Goal: Task Accomplishment & Management: Manage account settings

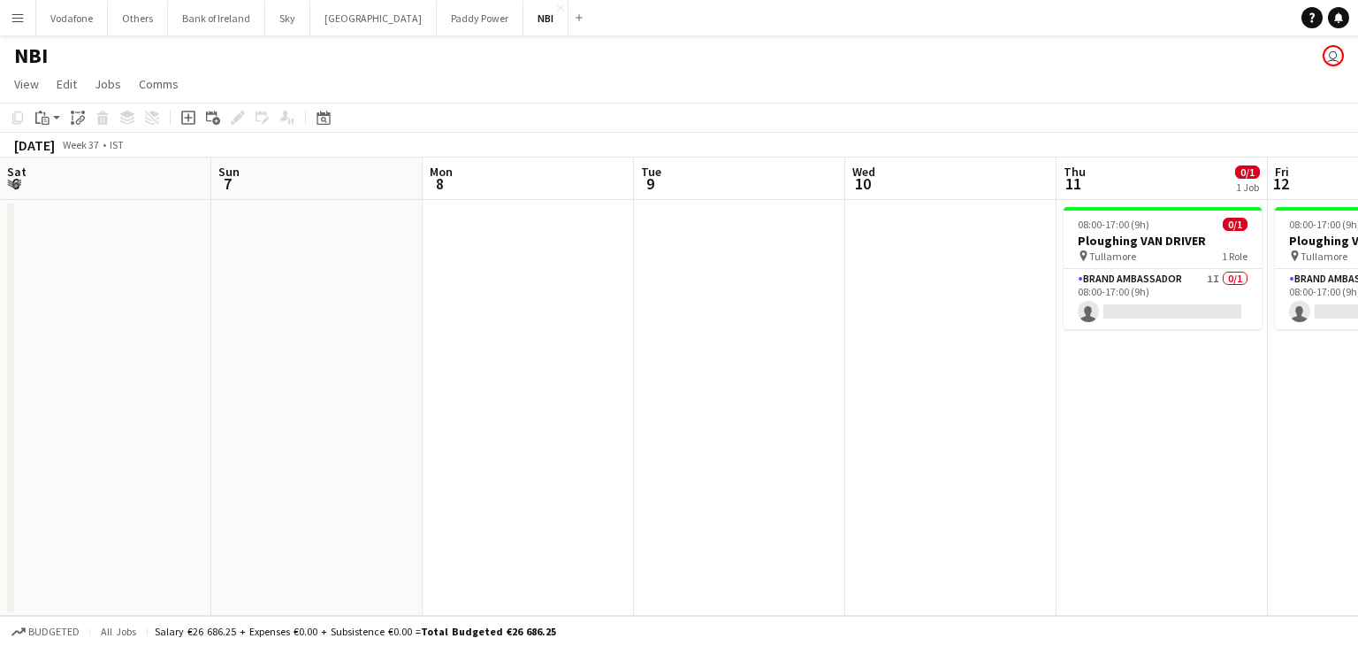
scroll to position [0, 739]
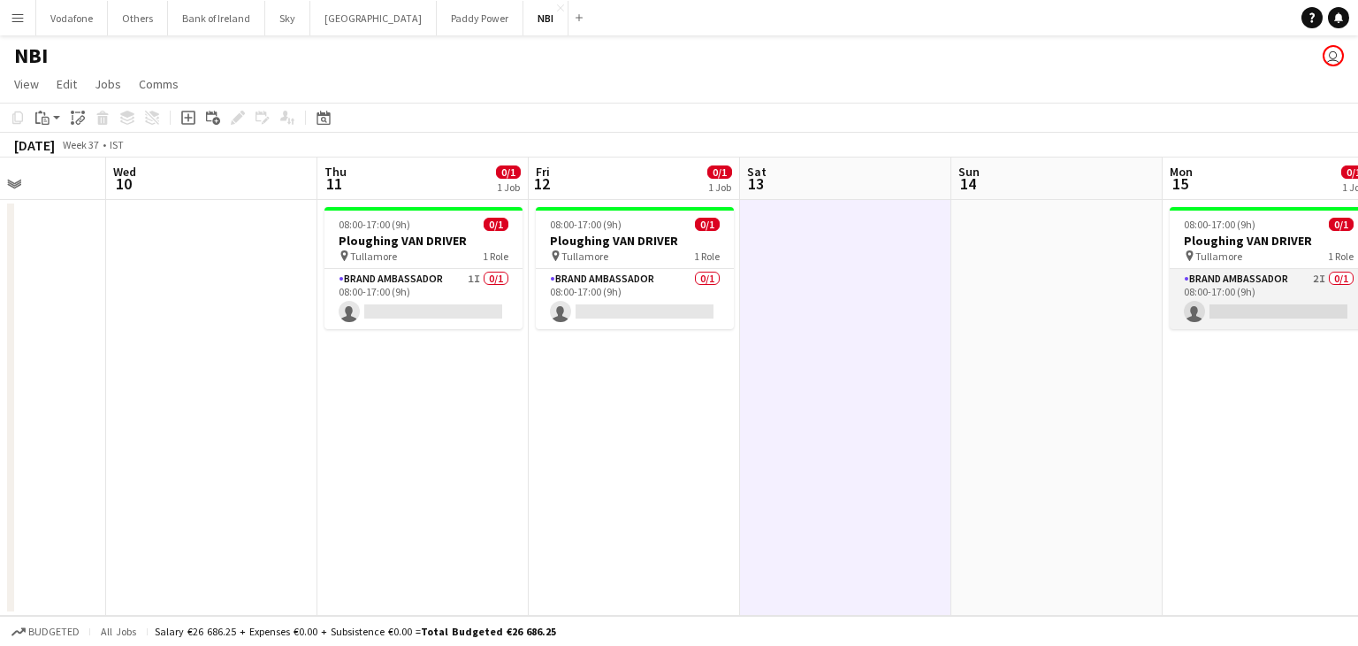
click at [1208, 292] on app-card-role "Brand Ambassador 2I 0/1 08:00-17:00 (9h) single-neutral-actions" at bounding box center [1269, 299] width 198 height 60
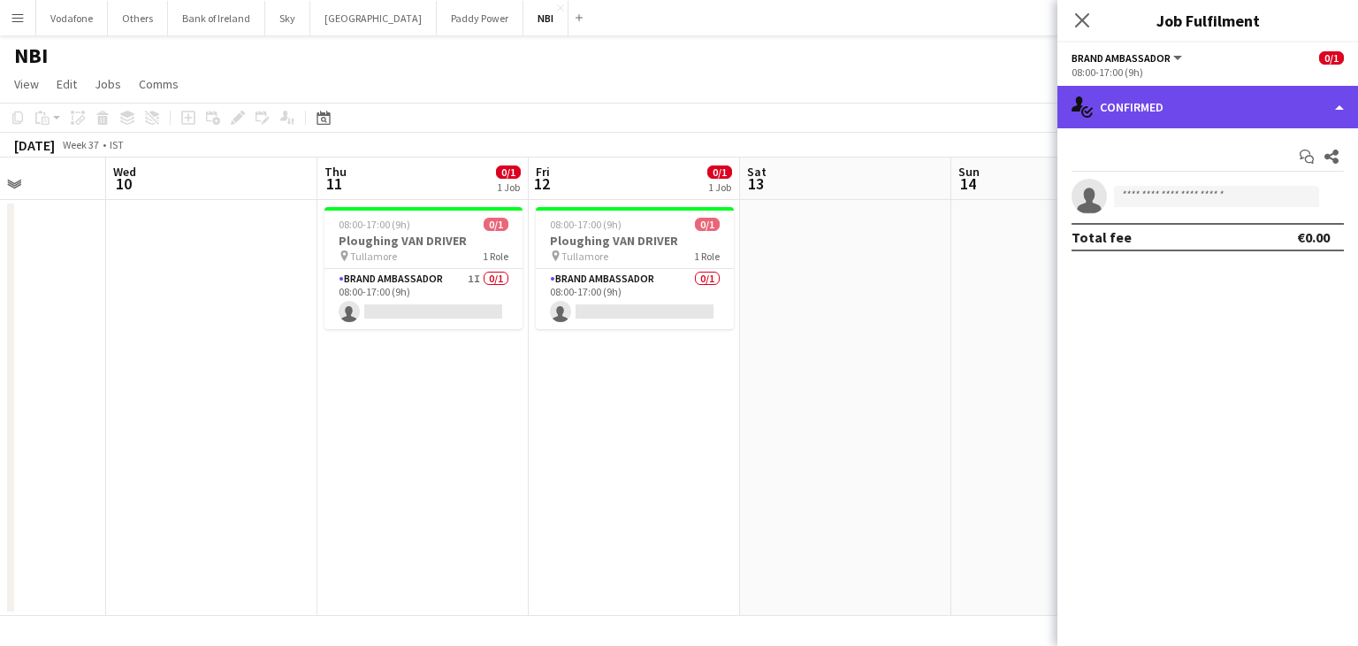
click at [1238, 102] on div "single-neutral-actions-check-2 Confirmed" at bounding box center [1208, 107] width 301 height 42
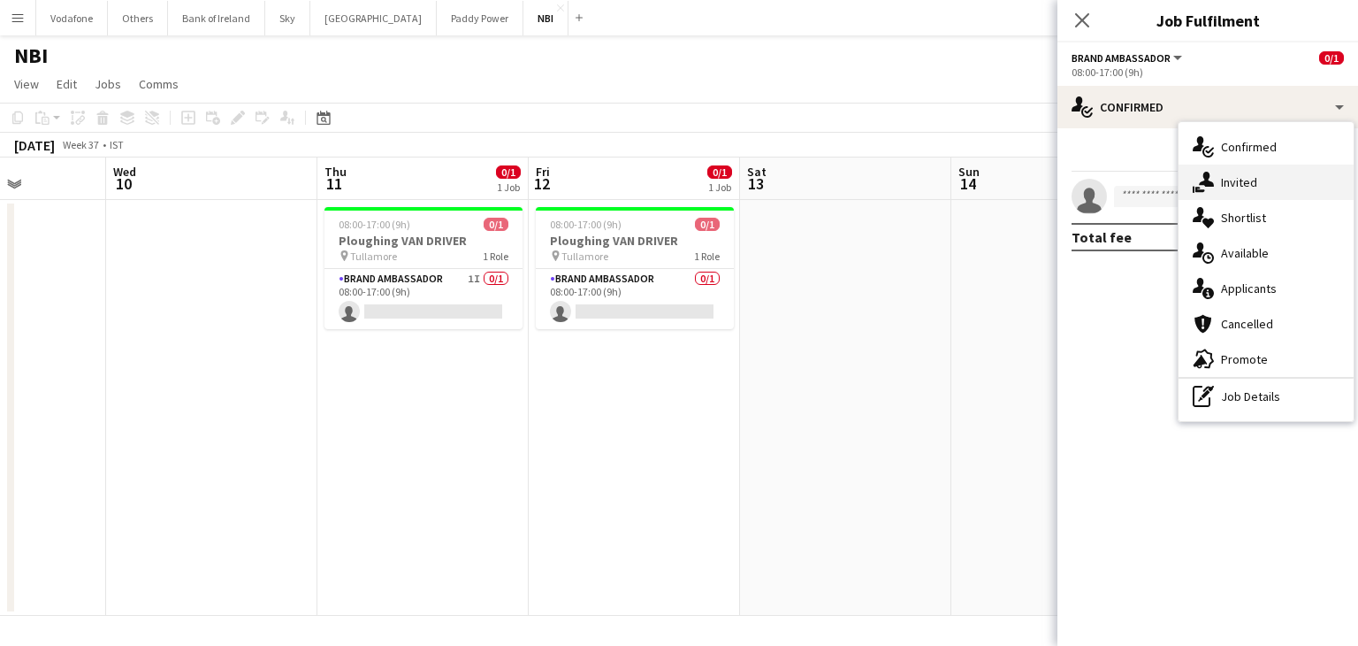
click at [1262, 181] on div "single-neutral-actions-share-1 Invited" at bounding box center [1266, 181] width 175 height 35
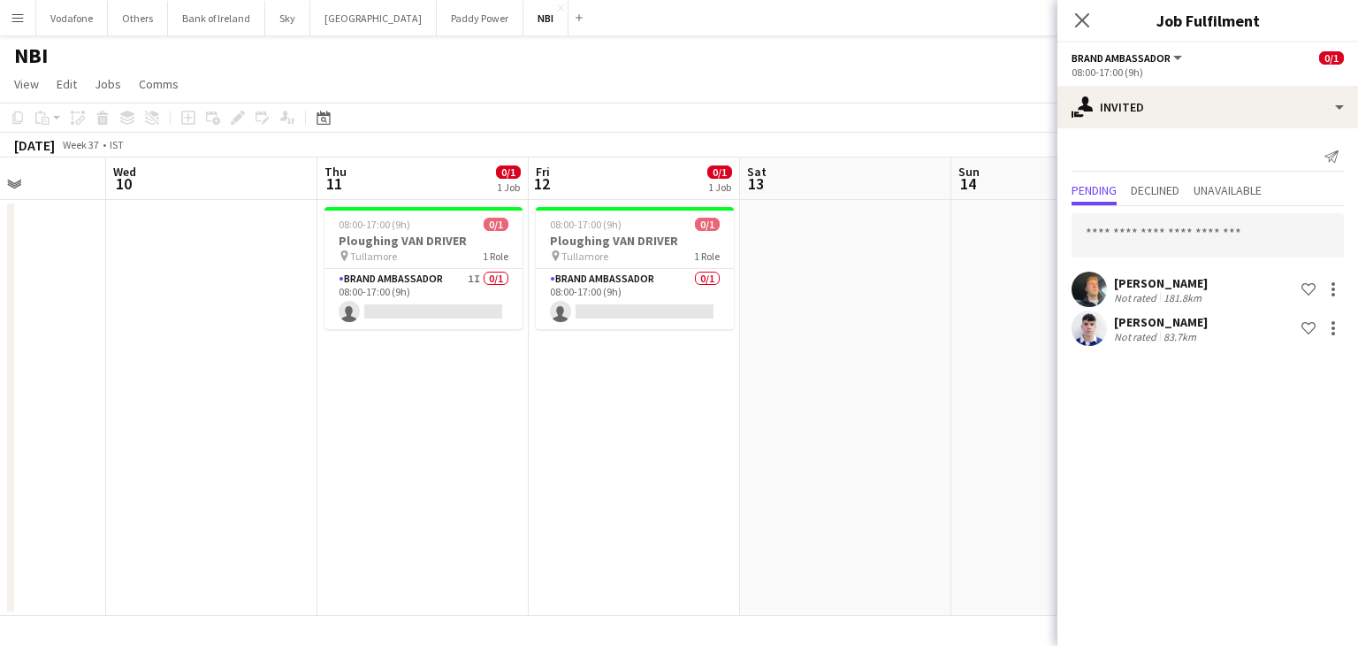
click at [906, 283] on app-date-cell at bounding box center [845, 408] width 211 height 416
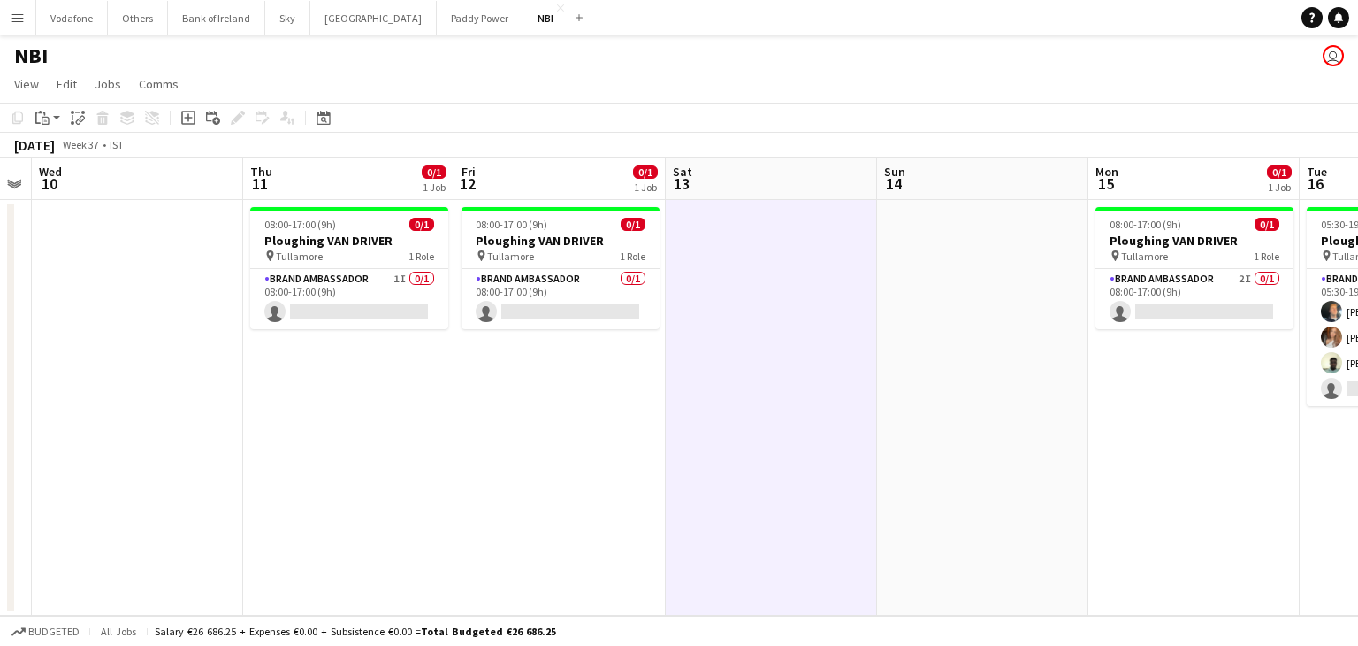
scroll to position [0, 815]
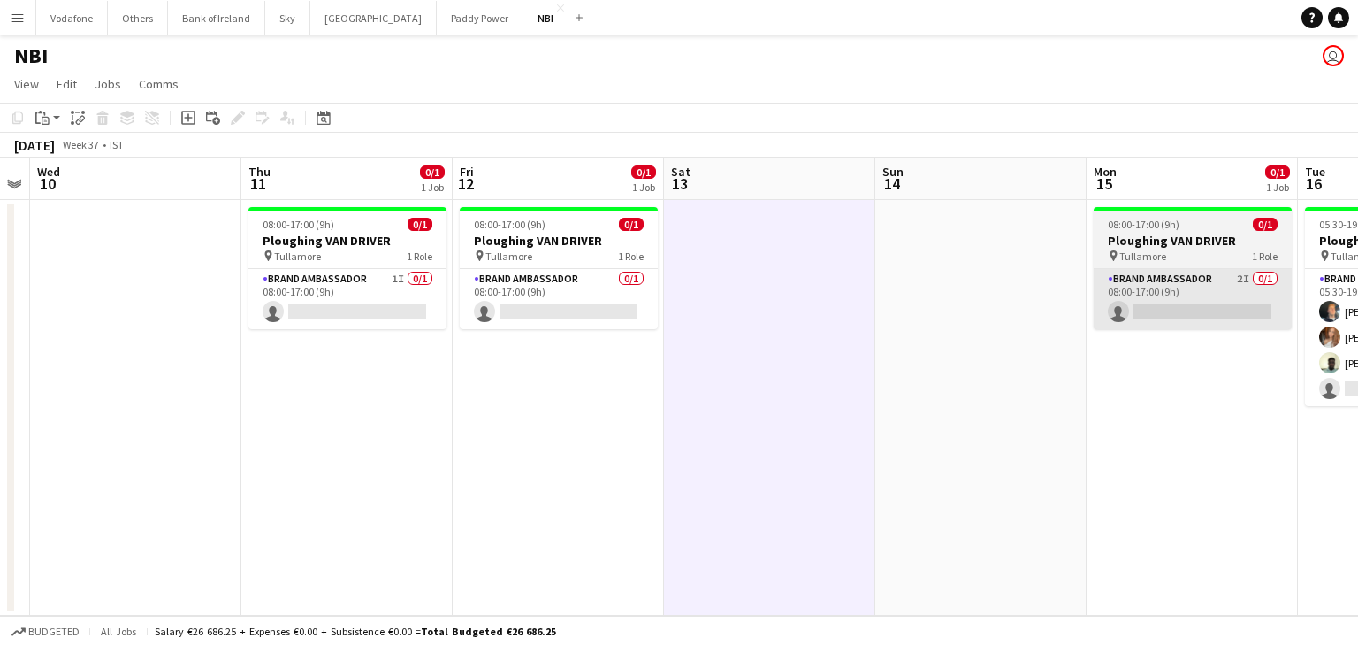
click at [1214, 313] on app-card-role "Brand Ambassador 2I 0/1 08:00-17:00 (9h) single-neutral-actions" at bounding box center [1193, 299] width 198 height 60
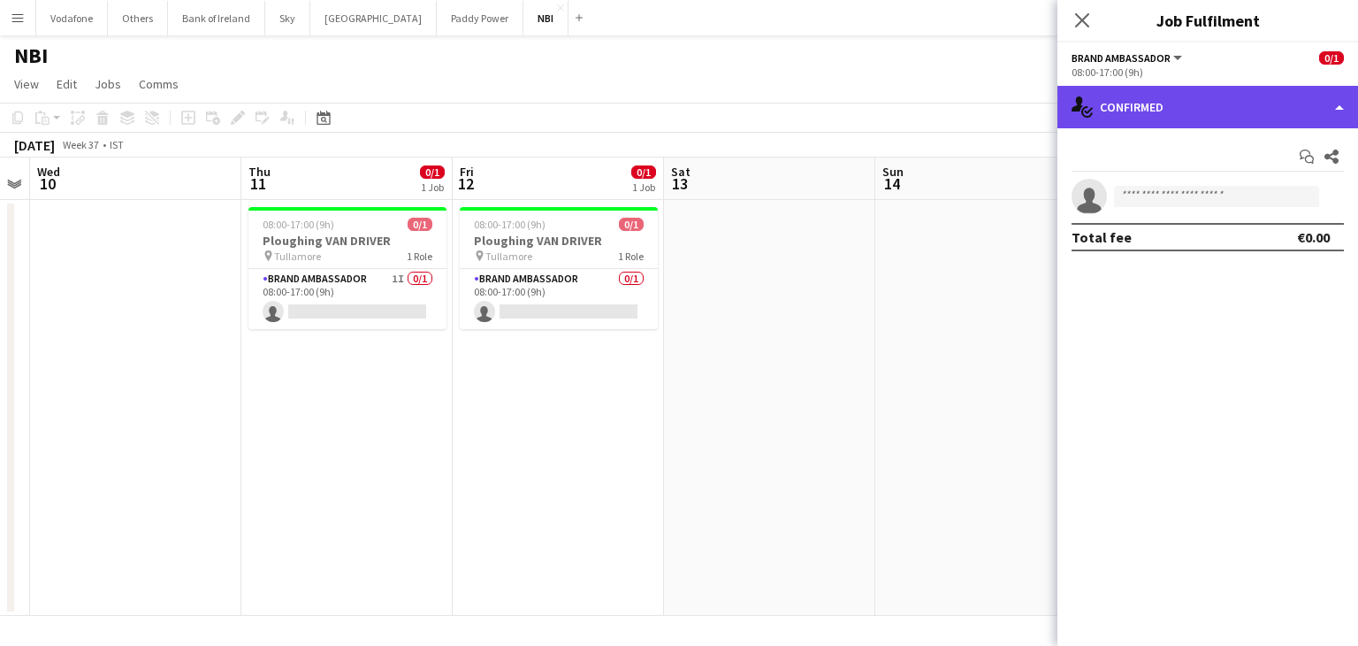
click at [1228, 89] on div "single-neutral-actions-check-2 Confirmed" at bounding box center [1208, 107] width 301 height 42
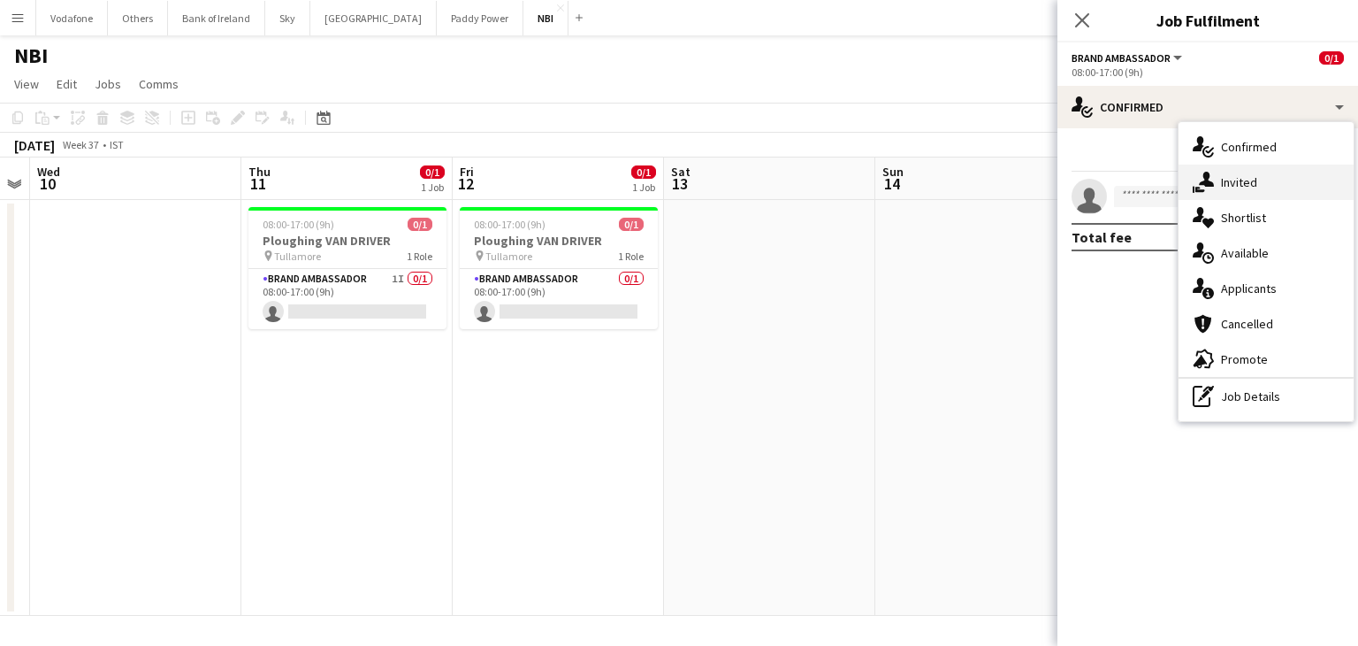
click at [1234, 193] on div "single-neutral-actions-share-1 Invited" at bounding box center [1266, 181] width 175 height 35
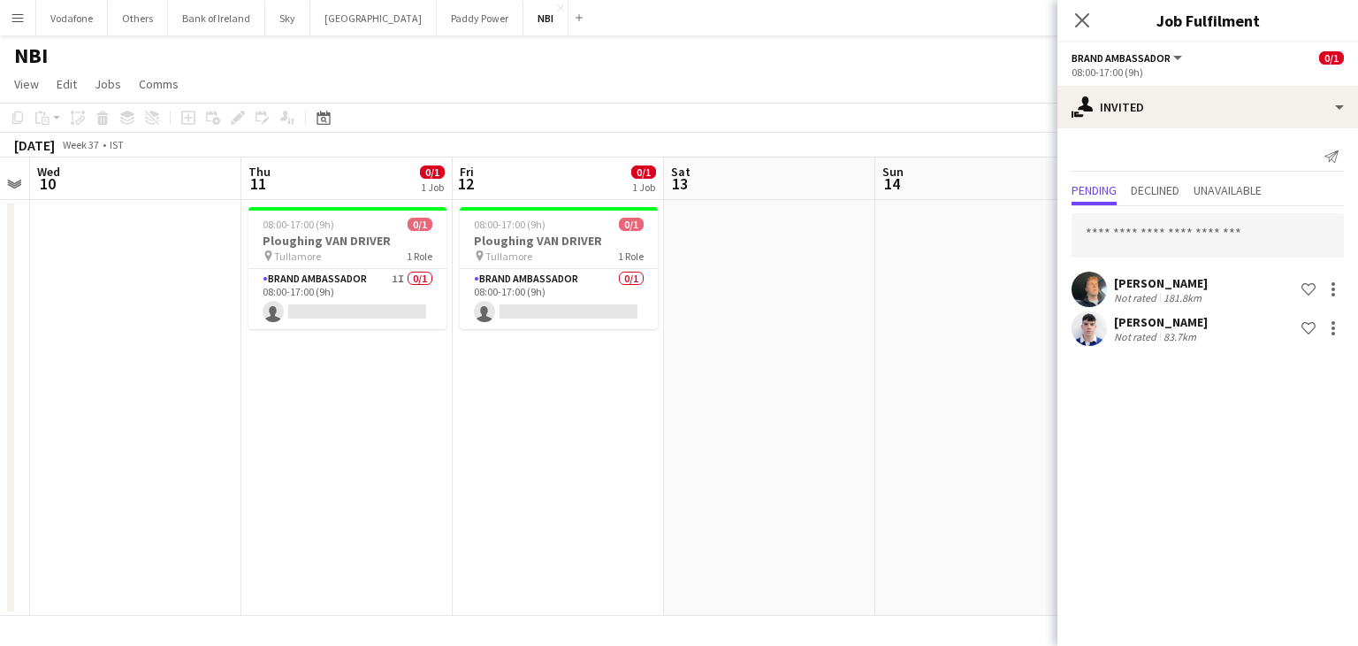
click at [899, 418] on app-date-cell at bounding box center [981, 408] width 211 height 416
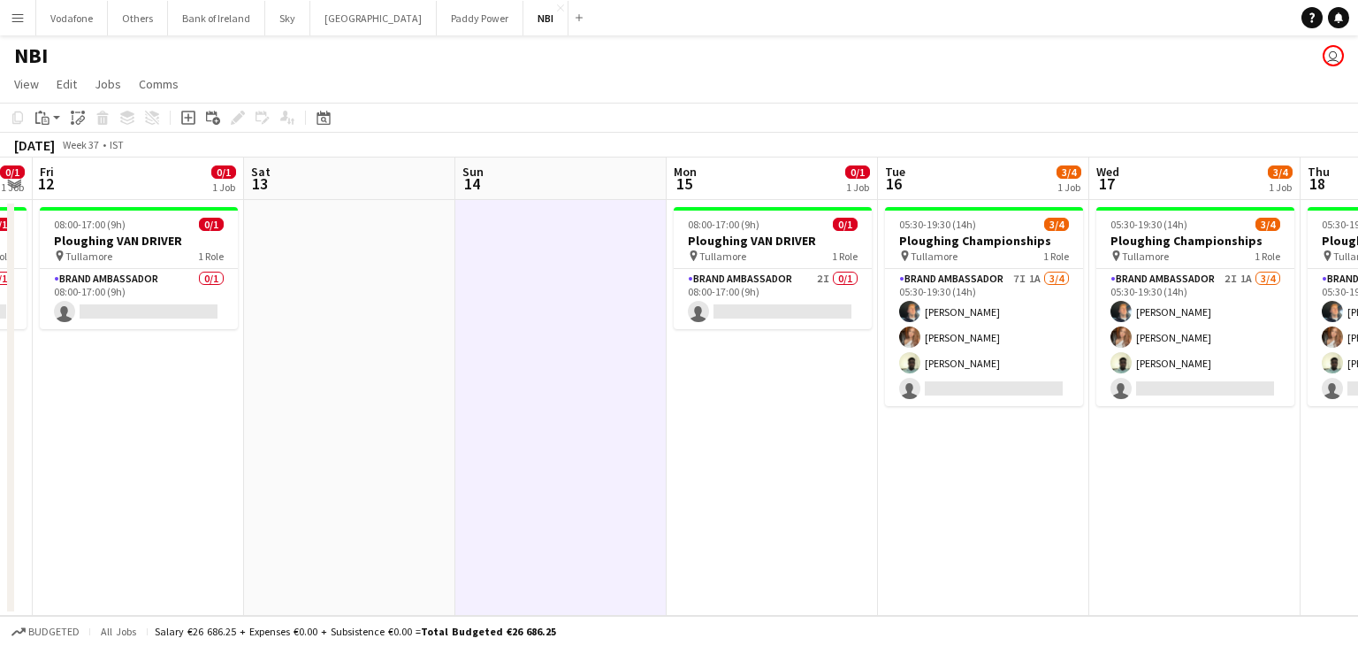
scroll to position [0, 817]
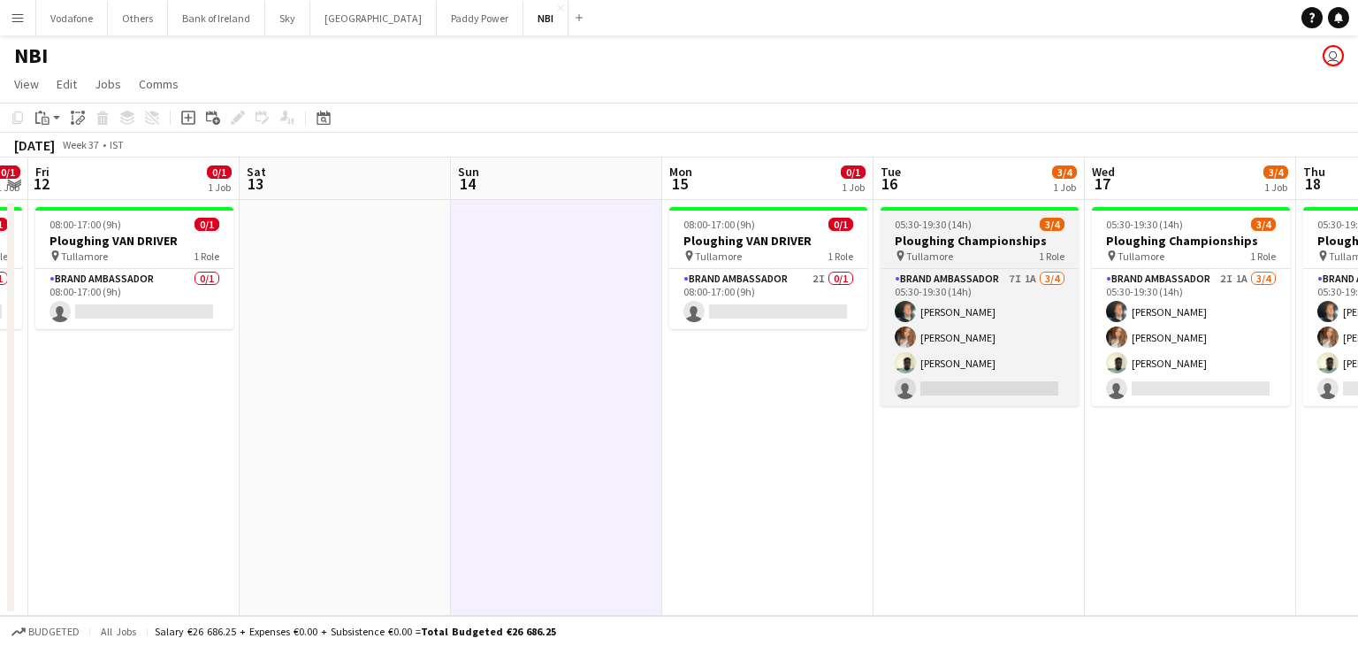
click at [976, 268] on div "Brand Ambassador 7I 1A [DATE] 05:30-19:30 (14h) [PERSON_NAME] [PERSON_NAME] [PE…" at bounding box center [980, 337] width 198 height 138
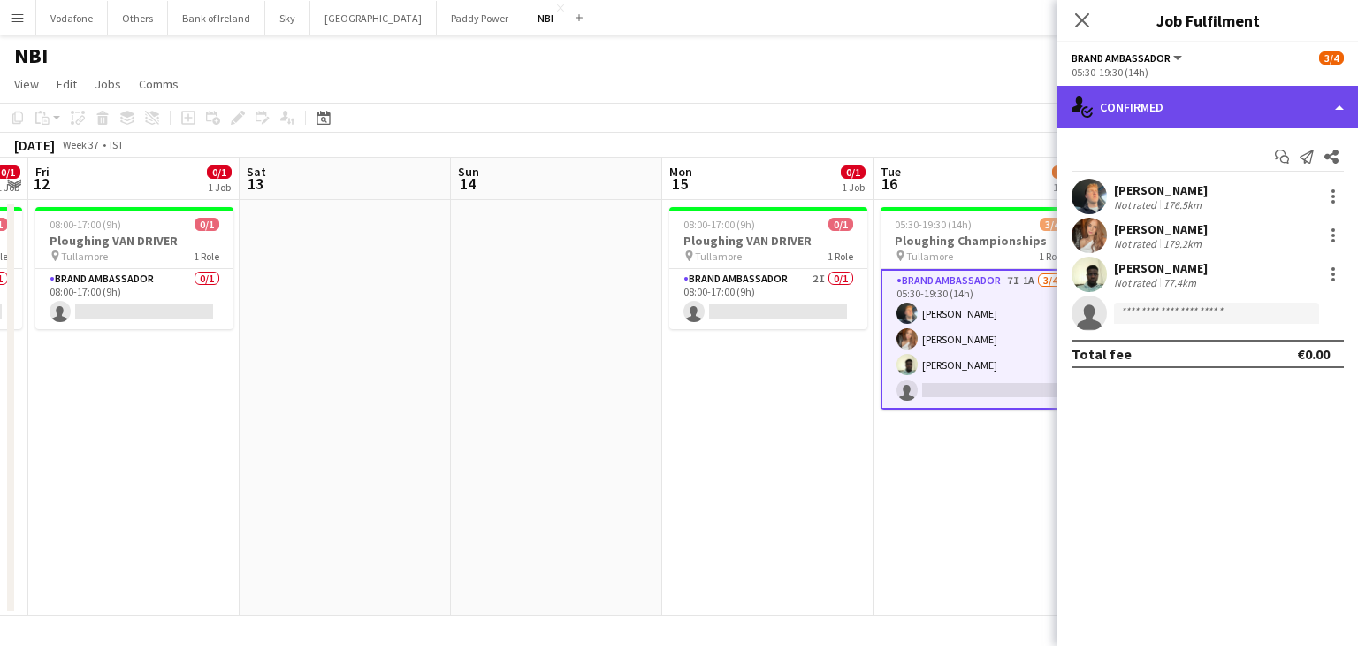
click at [1121, 118] on div "single-neutral-actions-check-2 Confirmed" at bounding box center [1208, 107] width 301 height 42
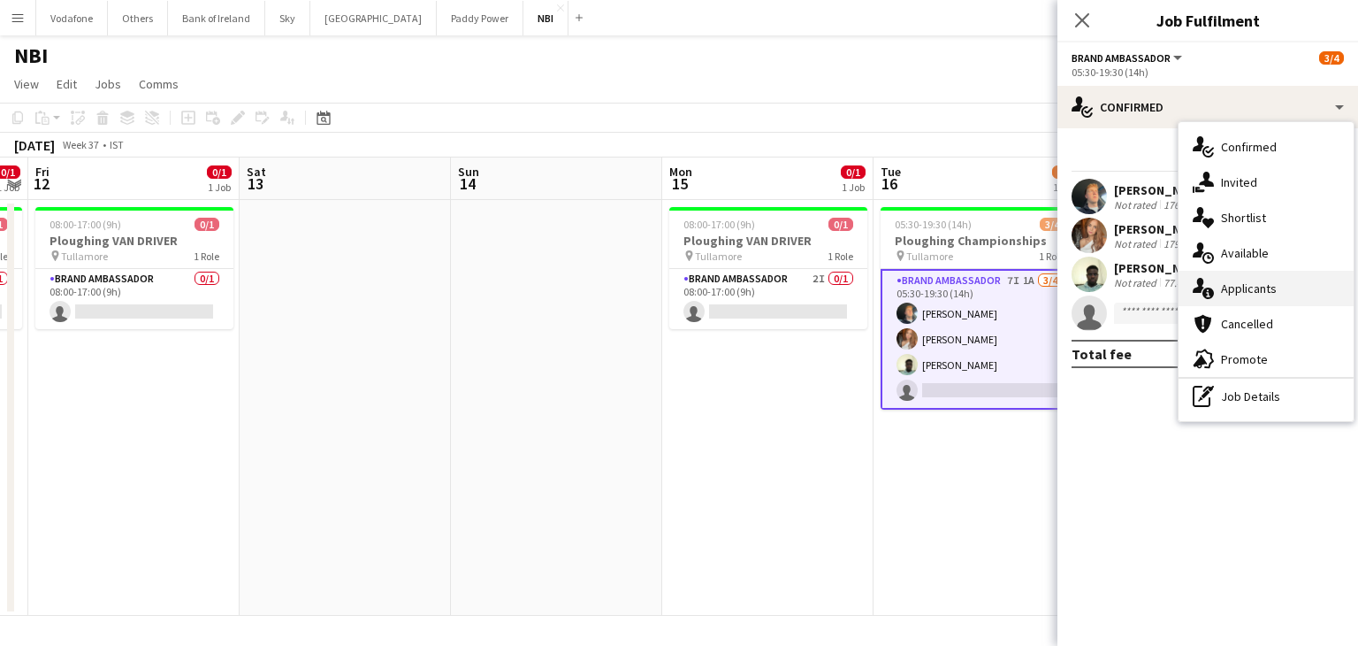
click at [1228, 284] on div "single-neutral-actions-information Applicants" at bounding box center [1266, 288] width 175 height 35
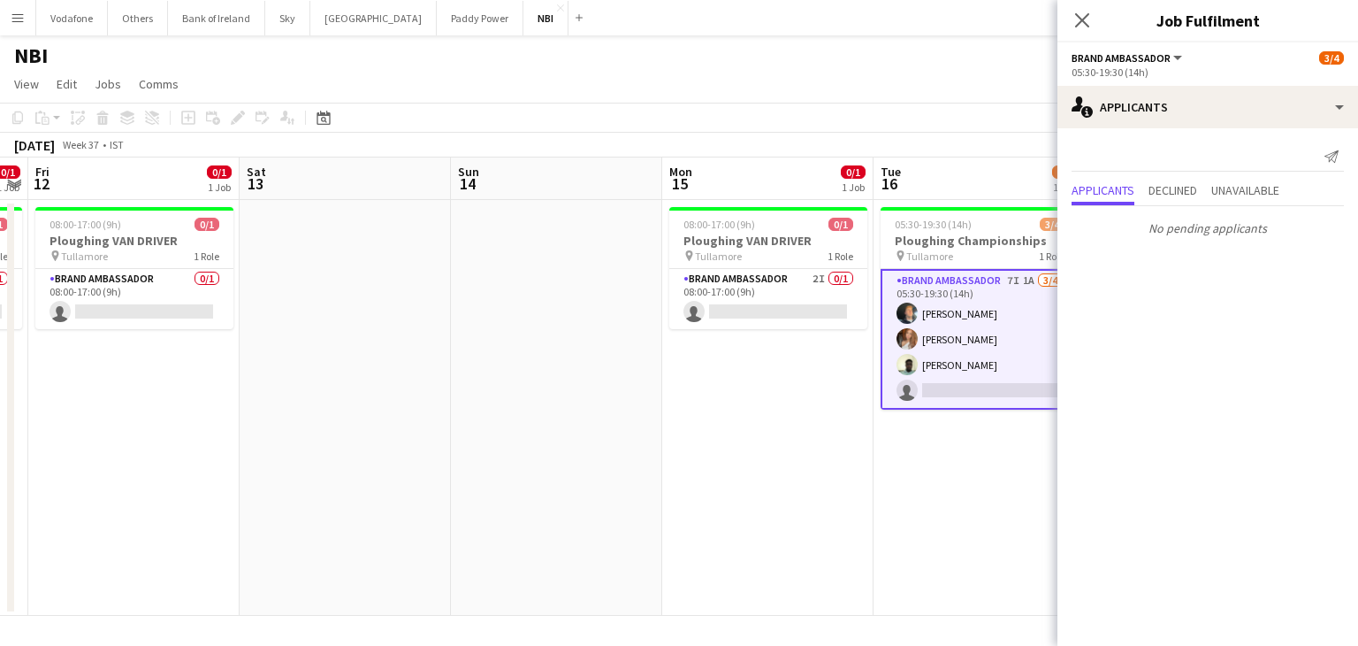
click at [737, 444] on app-date-cell "08:00-17:00 (9h) 0/1 Ploughing VAN DRIVER pin Tullamore 1 Role Brand Ambassador…" at bounding box center [767, 408] width 211 height 416
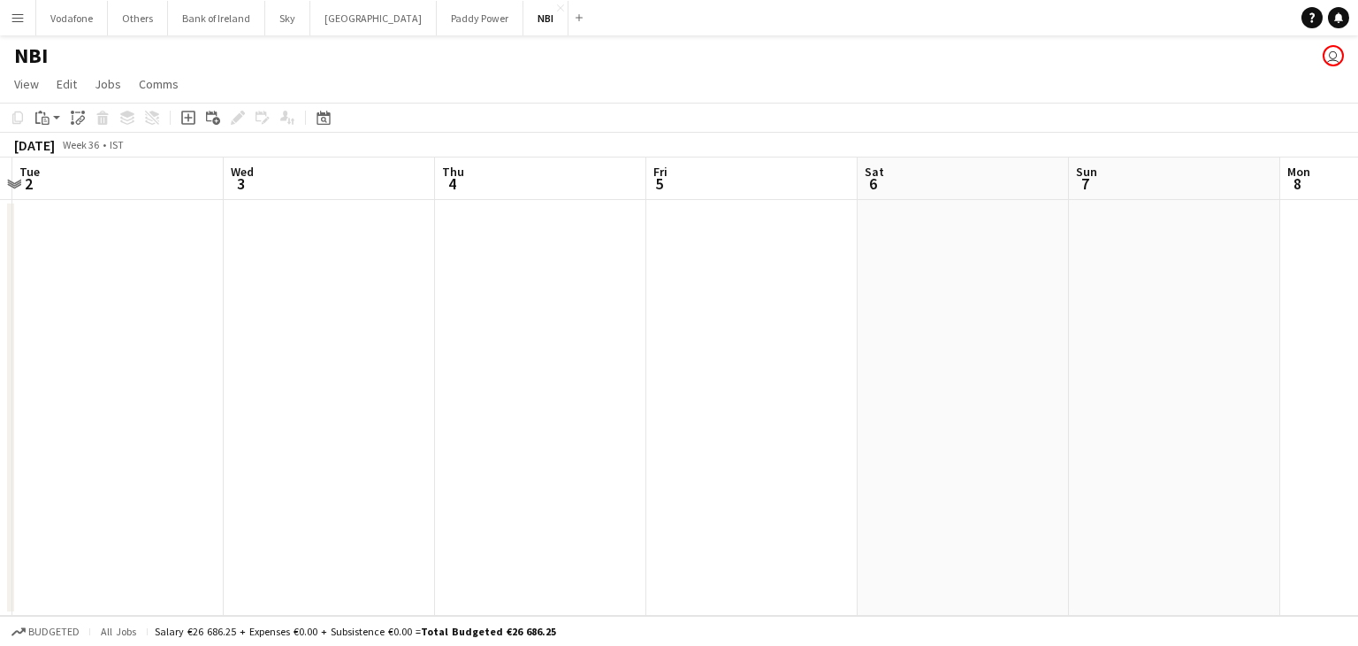
scroll to position [0, 523]
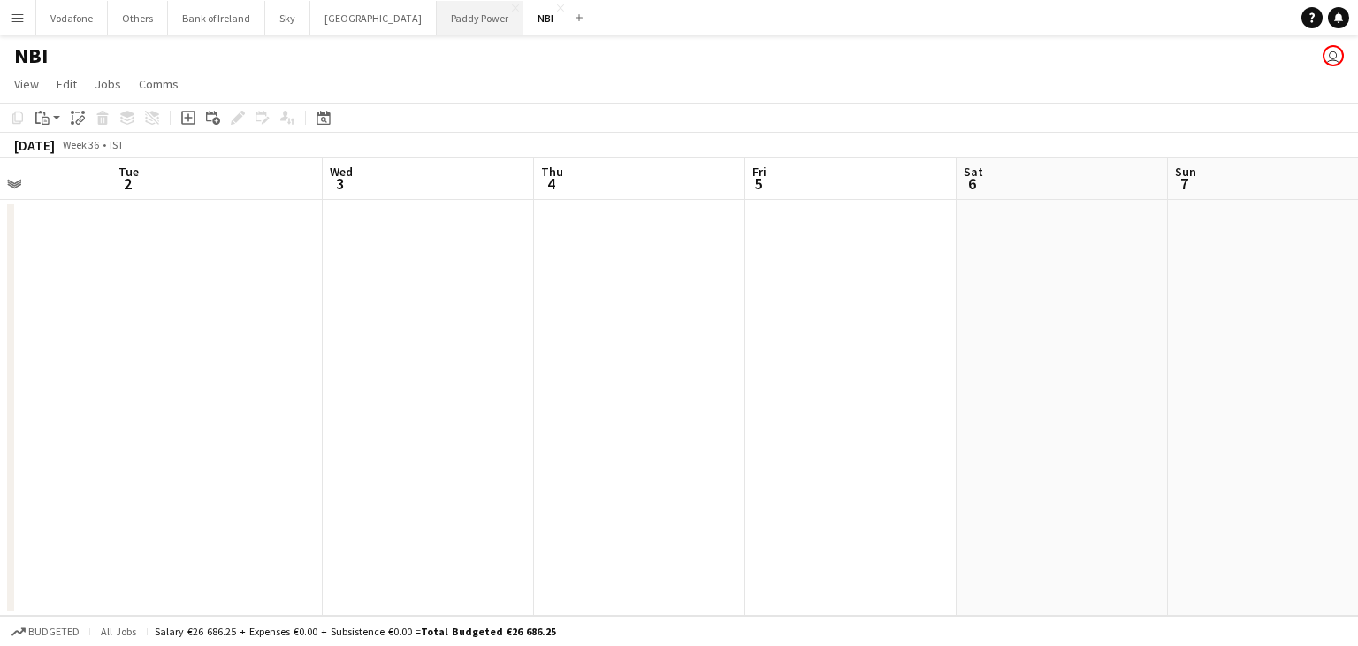
click at [437, 15] on button "Paddy Power Close" at bounding box center [480, 18] width 87 height 34
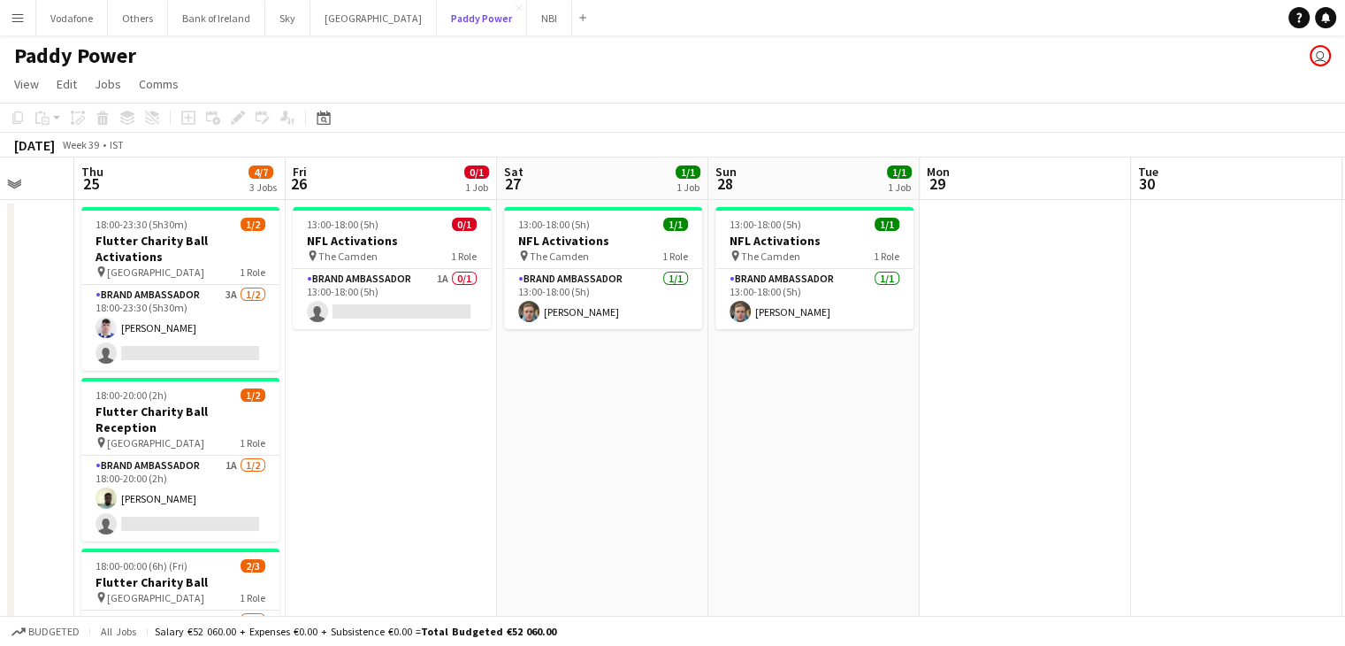
scroll to position [0, 481]
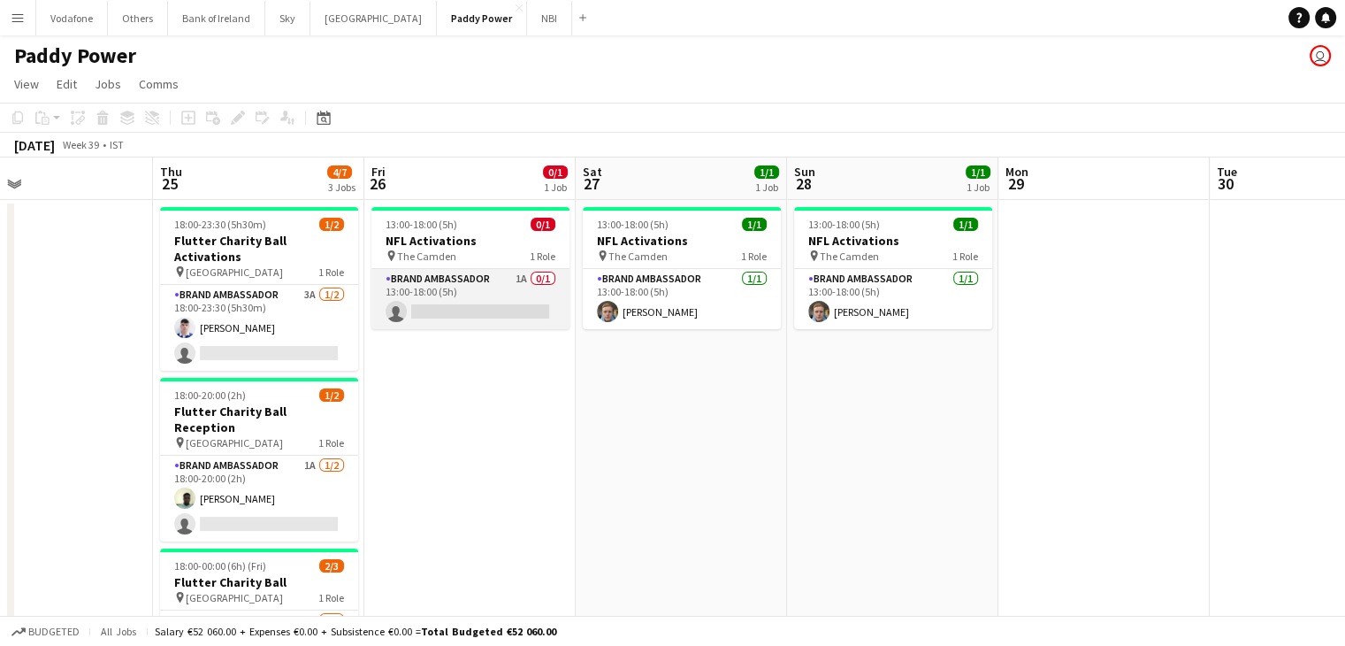
click at [439, 311] on app-card-role "Brand Ambassador 1A 0/1 13:00-18:00 (5h) single-neutral-actions" at bounding box center [470, 299] width 198 height 60
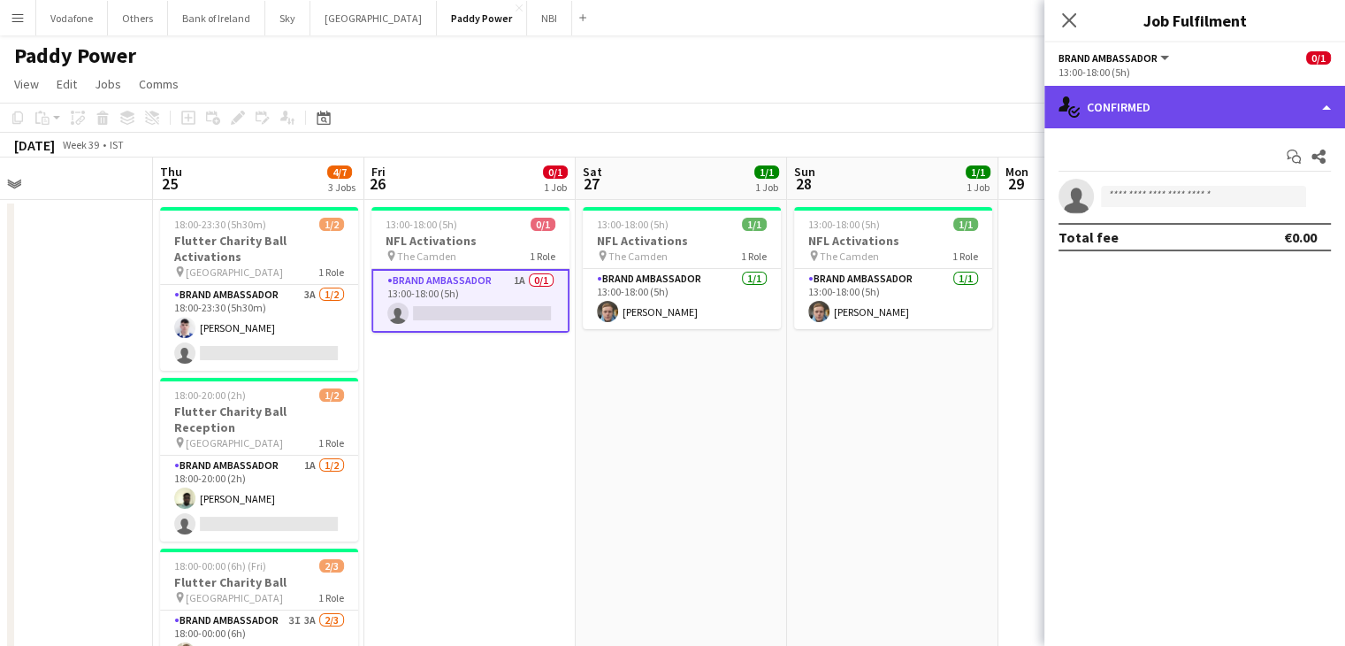
click at [1244, 101] on div "single-neutral-actions-check-2 Confirmed" at bounding box center [1194, 107] width 301 height 42
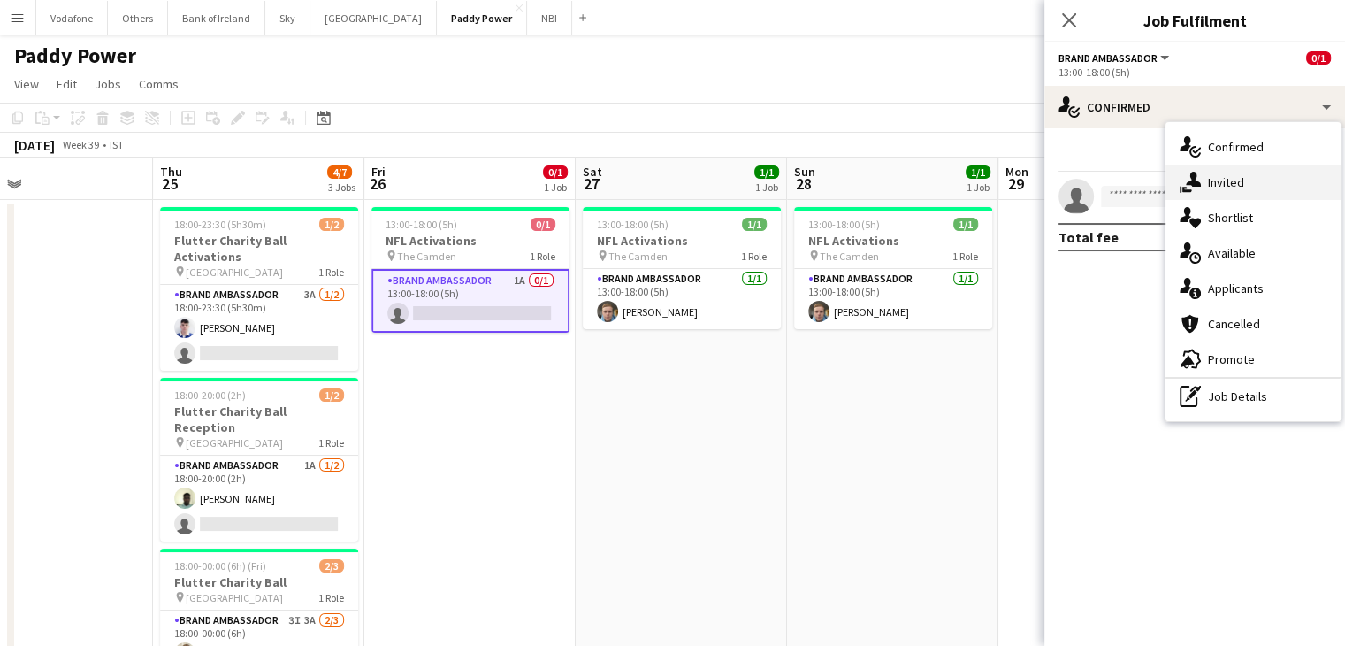
click at [1247, 173] on div "single-neutral-actions-share-1 Invited" at bounding box center [1253, 181] width 175 height 35
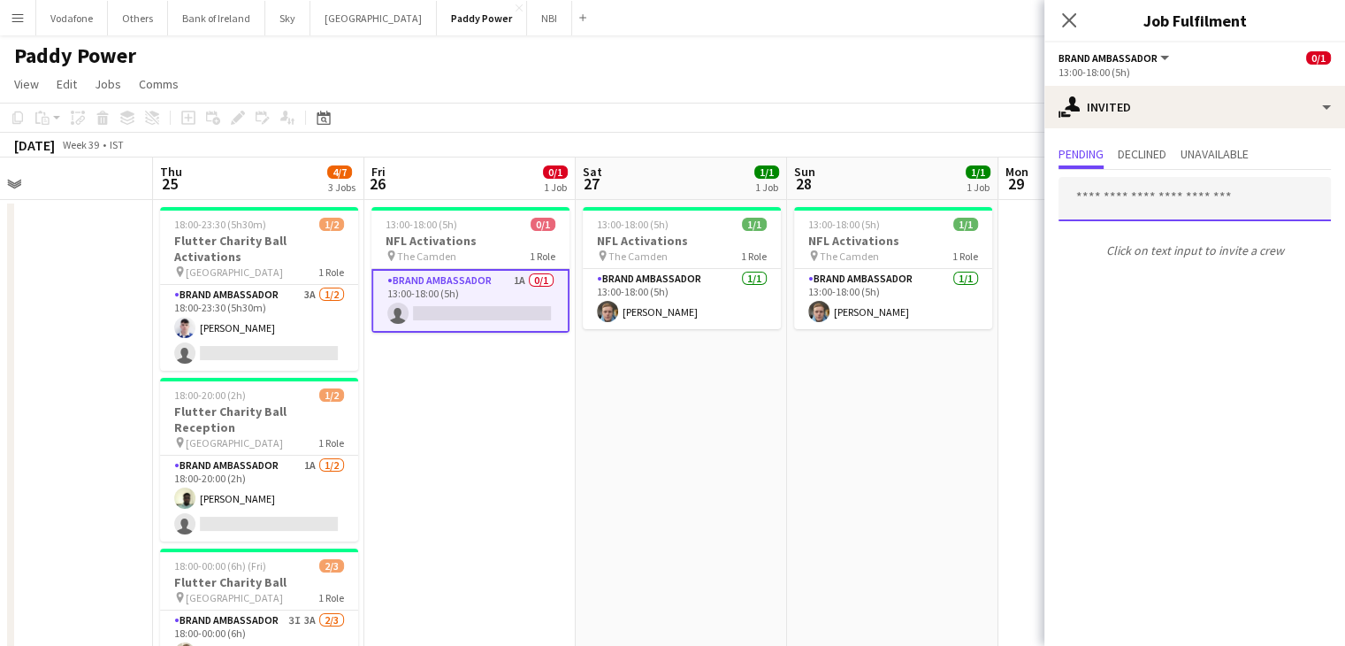
click at [1192, 193] on input "text" at bounding box center [1195, 199] width 272 height 44
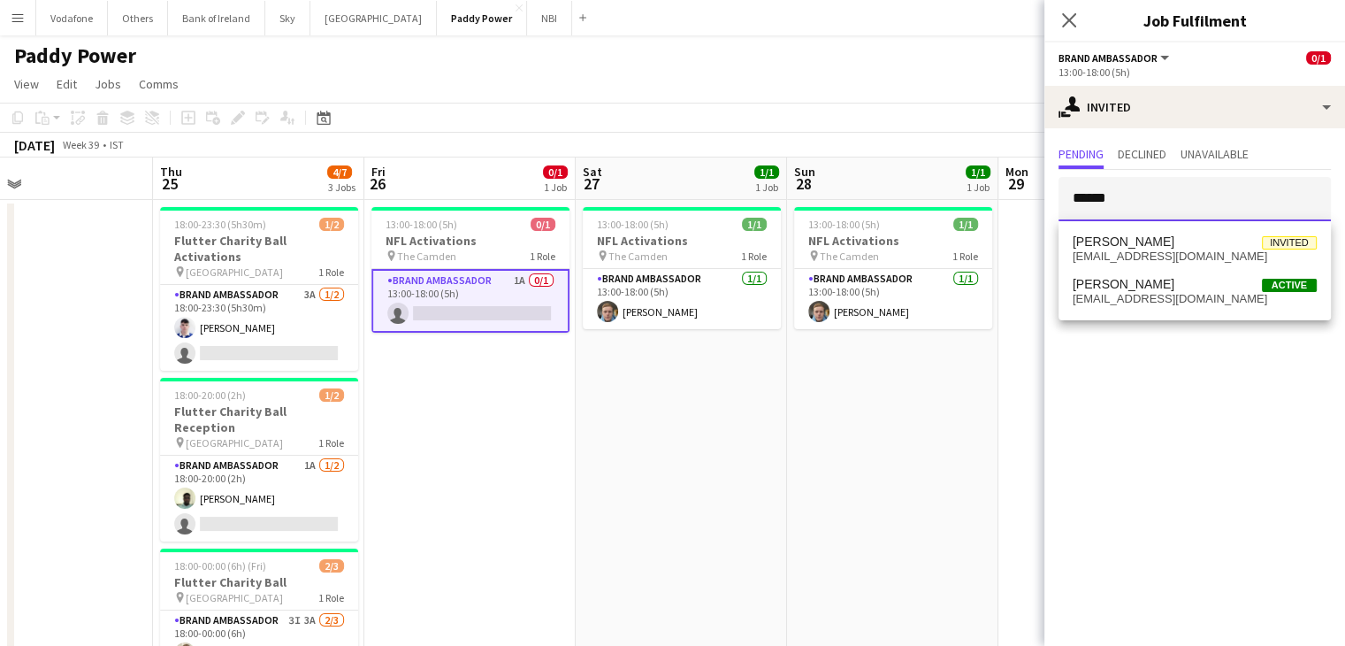
drag, startPoint x: 1167, startPoint y: 204, endPoint x: 1048, endPoint y: 205, distance: 119.4
click at [1048, 205] on form "******" at bounding box center [1194, 199] width 301 height 44
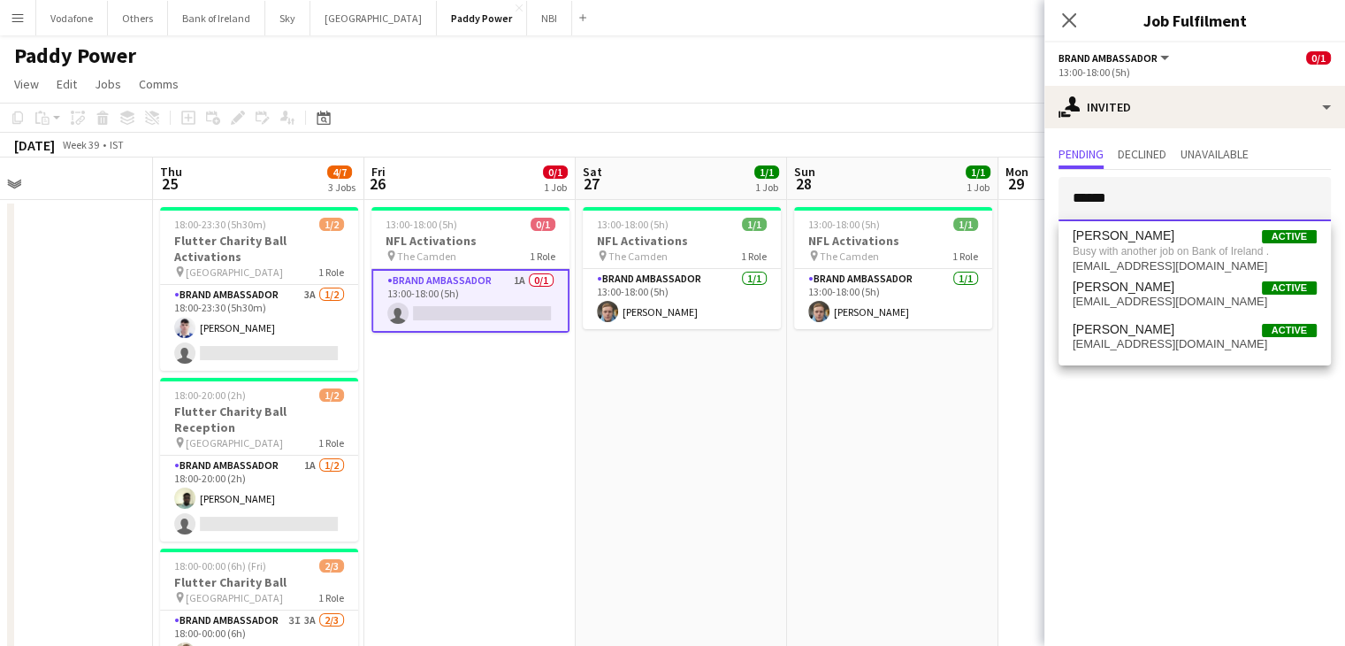
drag, startPoint x: 1133, startPoint y: 209, endPoint x: 1044, endPoint y: 200, distance: 89.8
click at [1044, 201] on form "******" at bounding box center [1194, 199] width 301 height 44
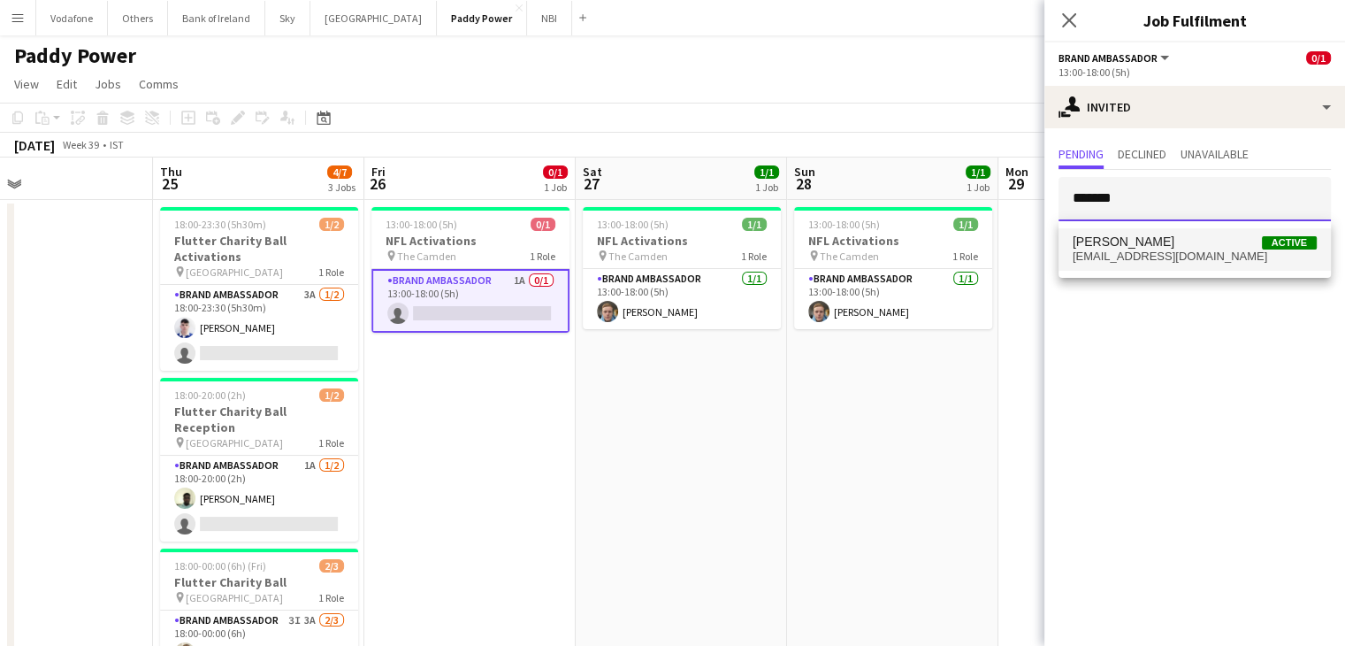
type input "*******"
click at [1121, 243] on span "[PERSON_NAME]" at bounding box center [1124, 241] width 102 height 15
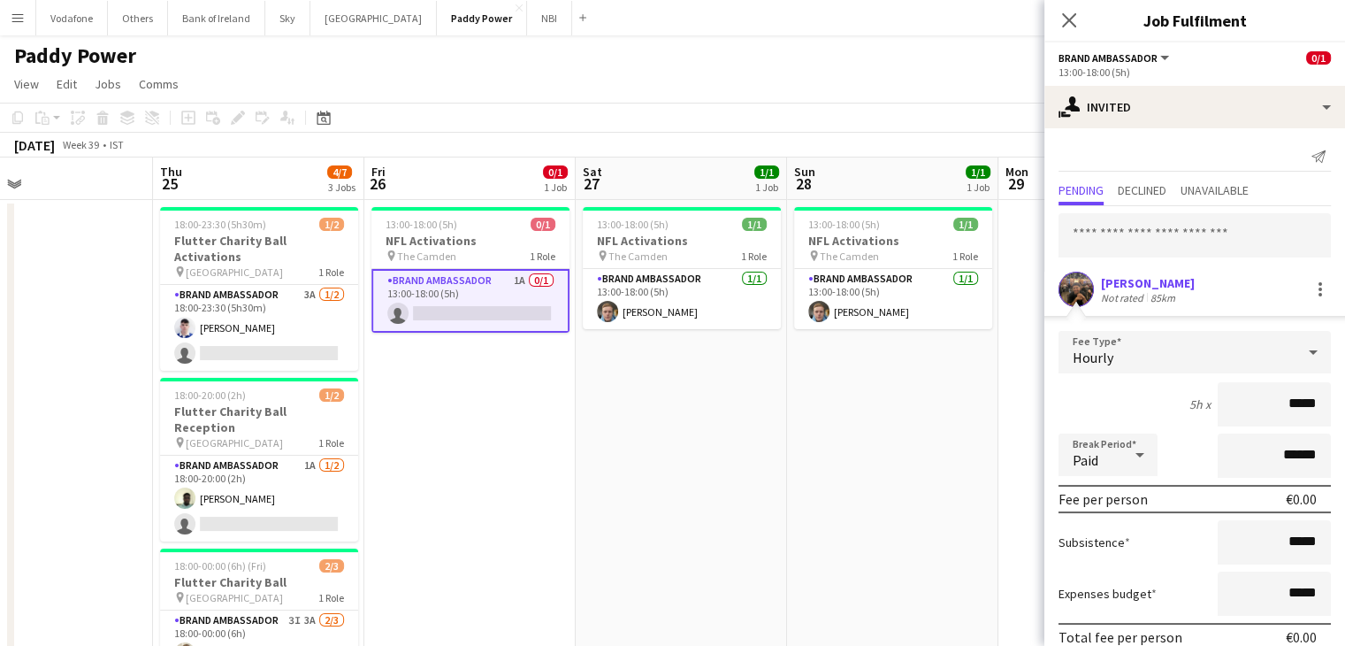
scroll to position [78, 0]
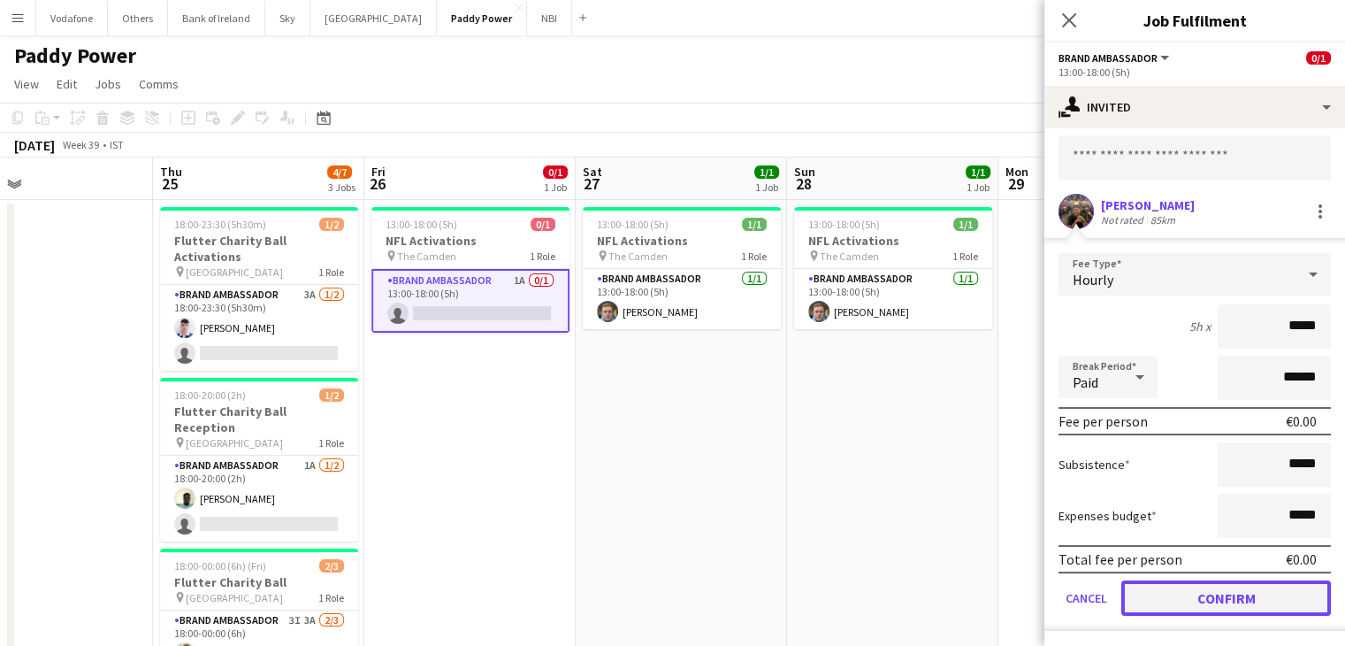
click at [1154, 597] on button "Confirm" at bounding box center [1226, 597] width 210 height 35
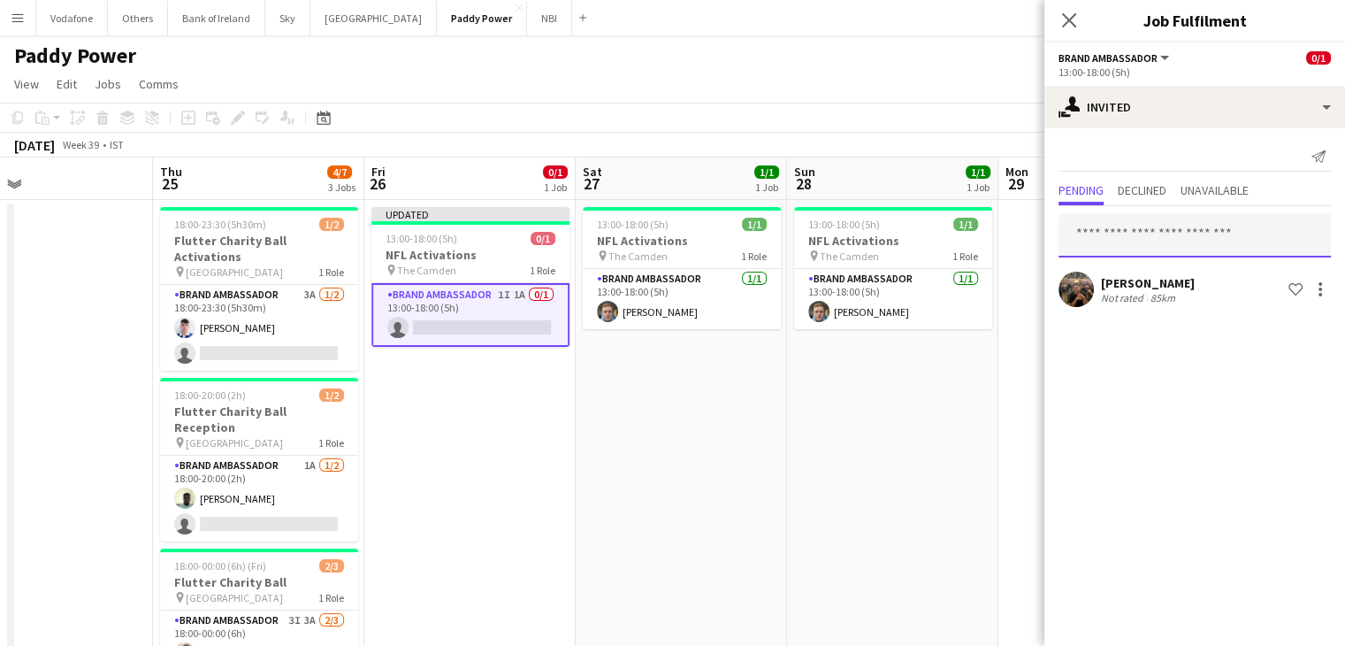
click at [1125, 230] on input "text" at bounding box center [1195, 235] width 272 height 44
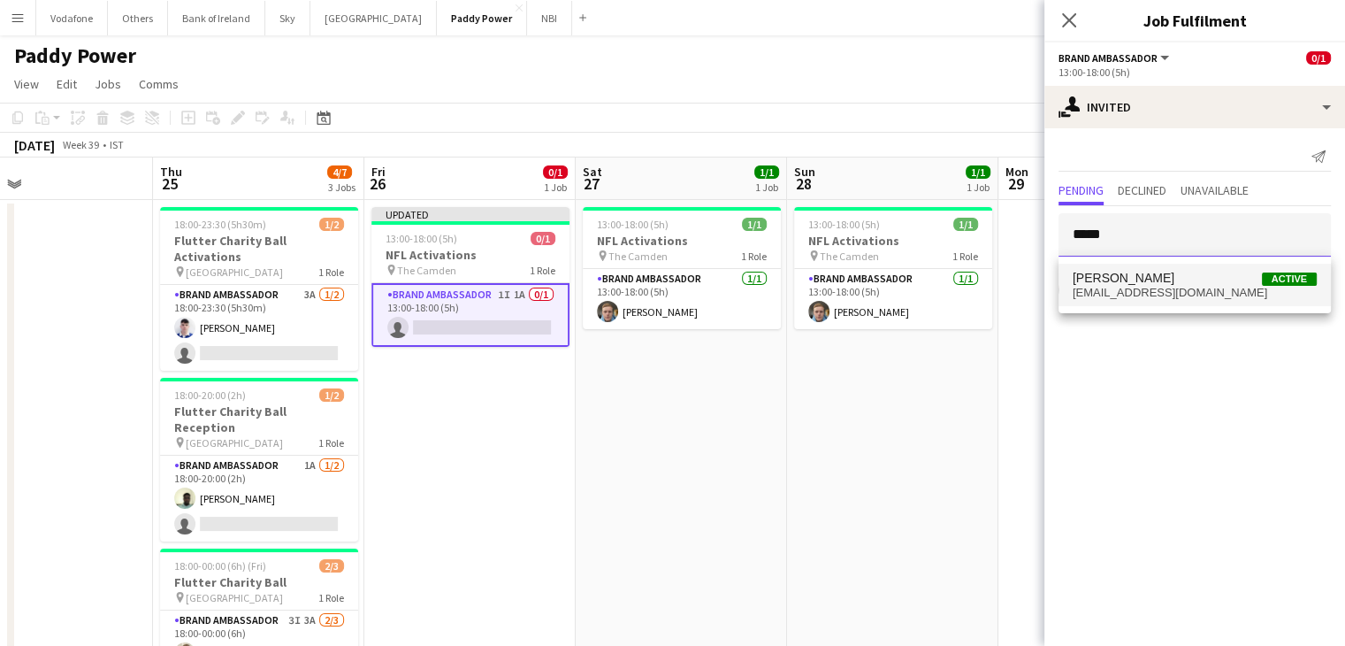
type input "*****"
click at [1132, 277] on span "[PERSON_NAME]" at bounding box center [1124, 278] width 102 height 15
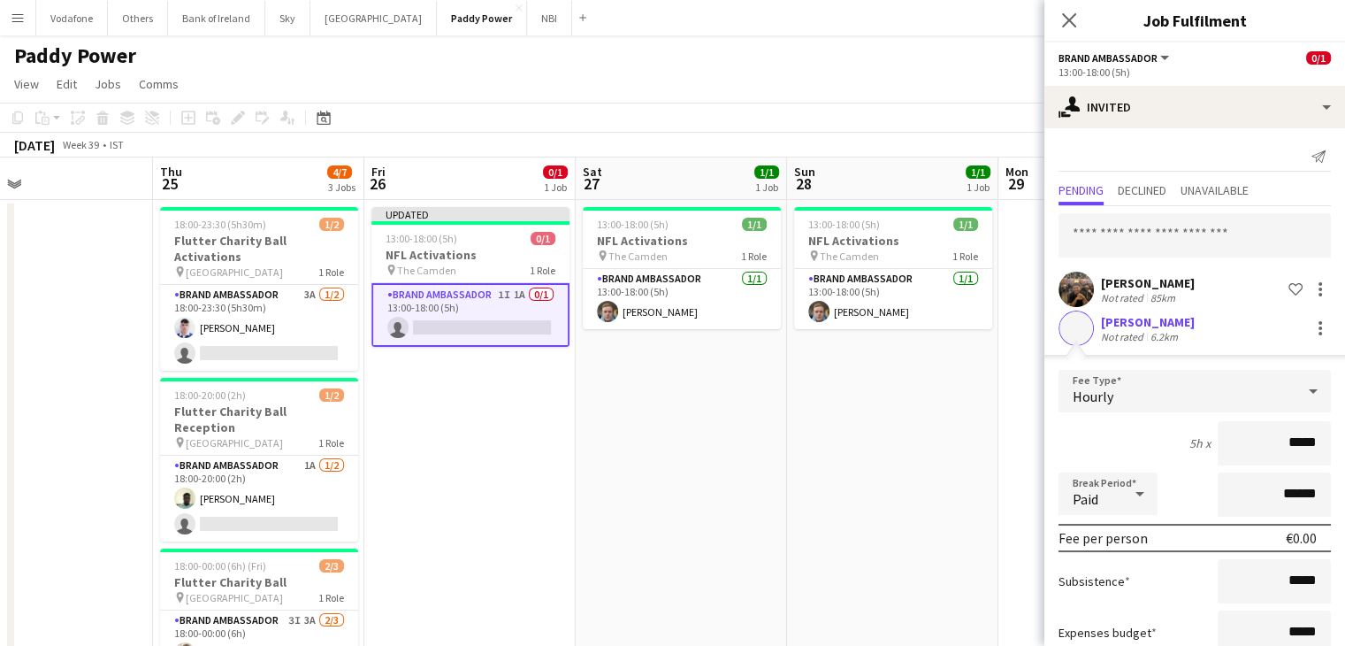
scroll to position [117, 0]
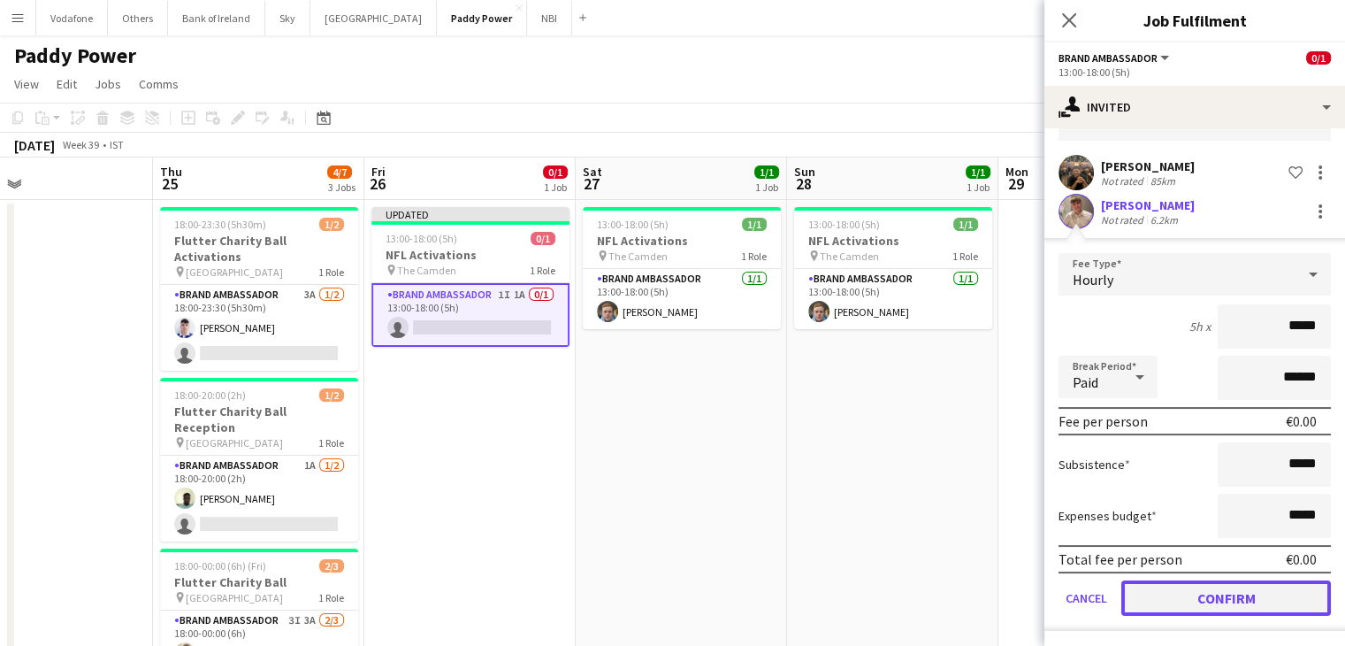
click at [1170, 594] on button "Confirm" at bounding box center [1226, 597] width 210 height 35
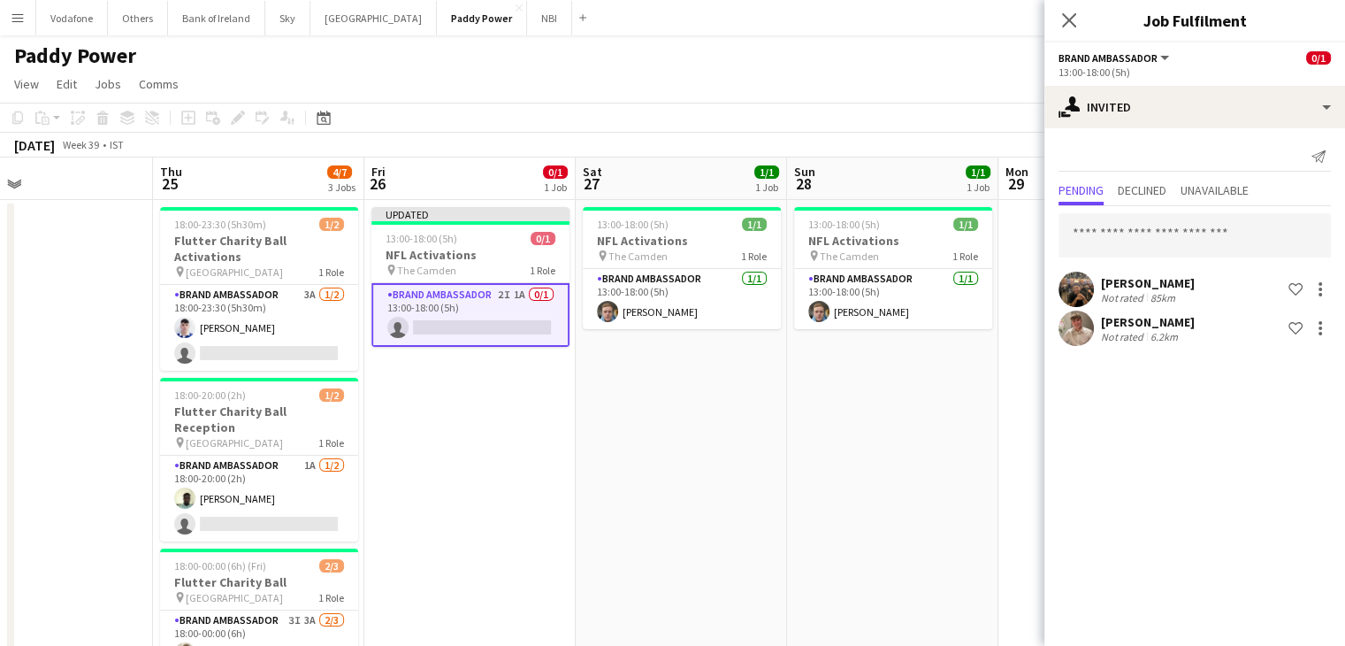
scroll to position [0, 0]
click at [1154, 234] on input "text" at bounding box center [1195, 235] width 272 height 44
click at [695, 432] on app-date-cell "13:00-18:00 (5h) 1/1 NFL Activations pin The Camden 1 Role Brand Ambassador [DA…" at bounding box center [681, 481] width 211 height 562
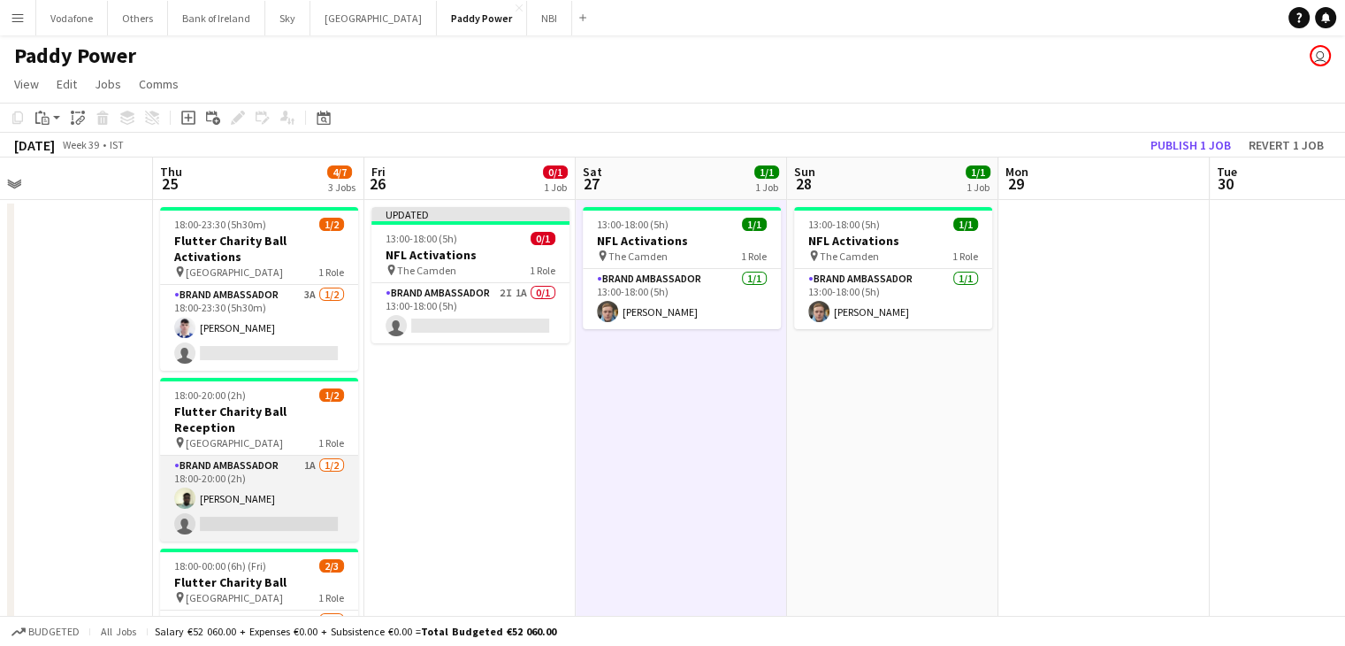
click at [334, 476] on app-card-role "Brand Ambassador 1A [DATE] 18:00-20:00 (2h) [PERSON_NAME] single-neutral-actions" at bounding box center [259, 498] width 198 height 86
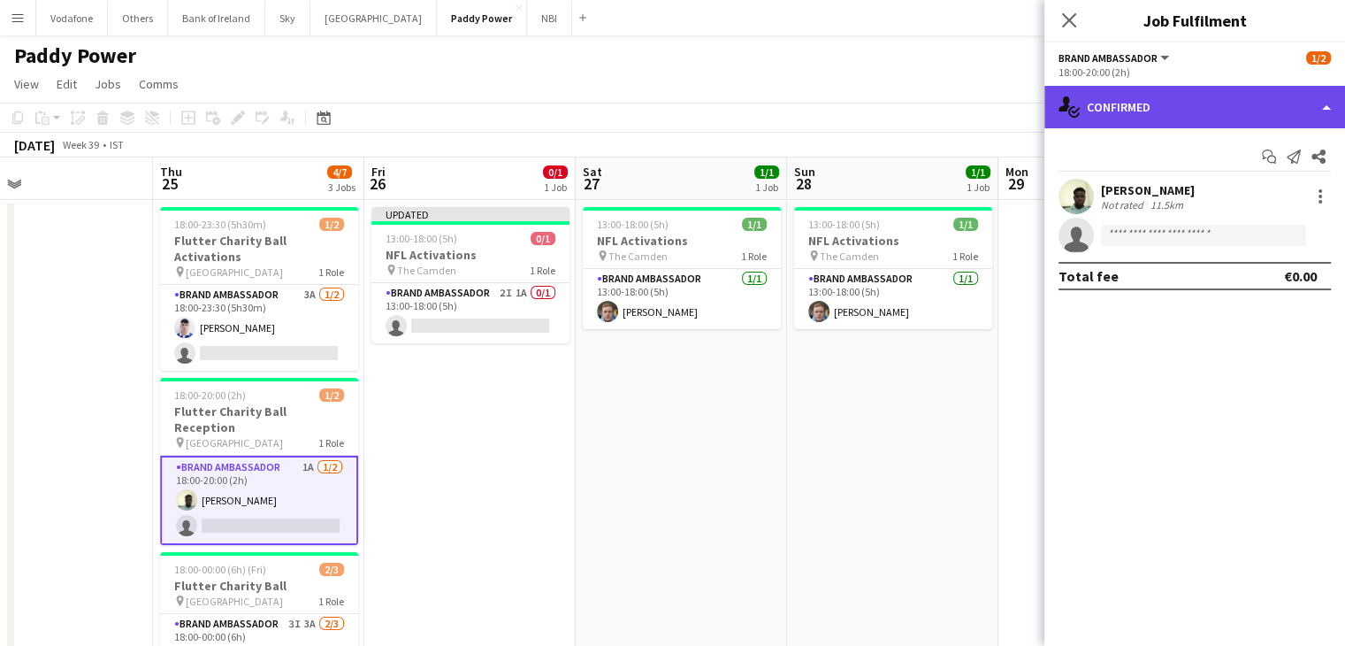
click at [1218, 119] on div "single-neutral-actions-check-2 Confirmed" at bounding box center [1194, 107] width 301 height 42
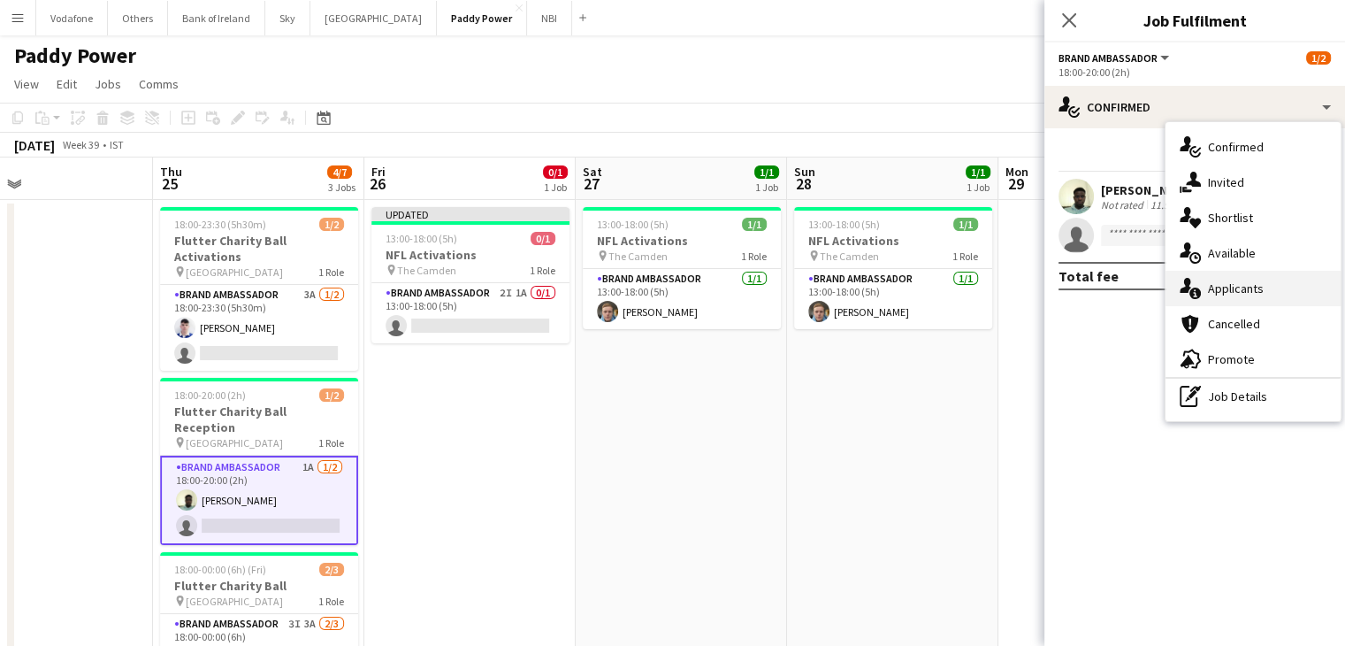
click at [1252, 277] on div "single-neutral-actions-information Applicants" at bounding box center [1253, 288] width 175 height 35
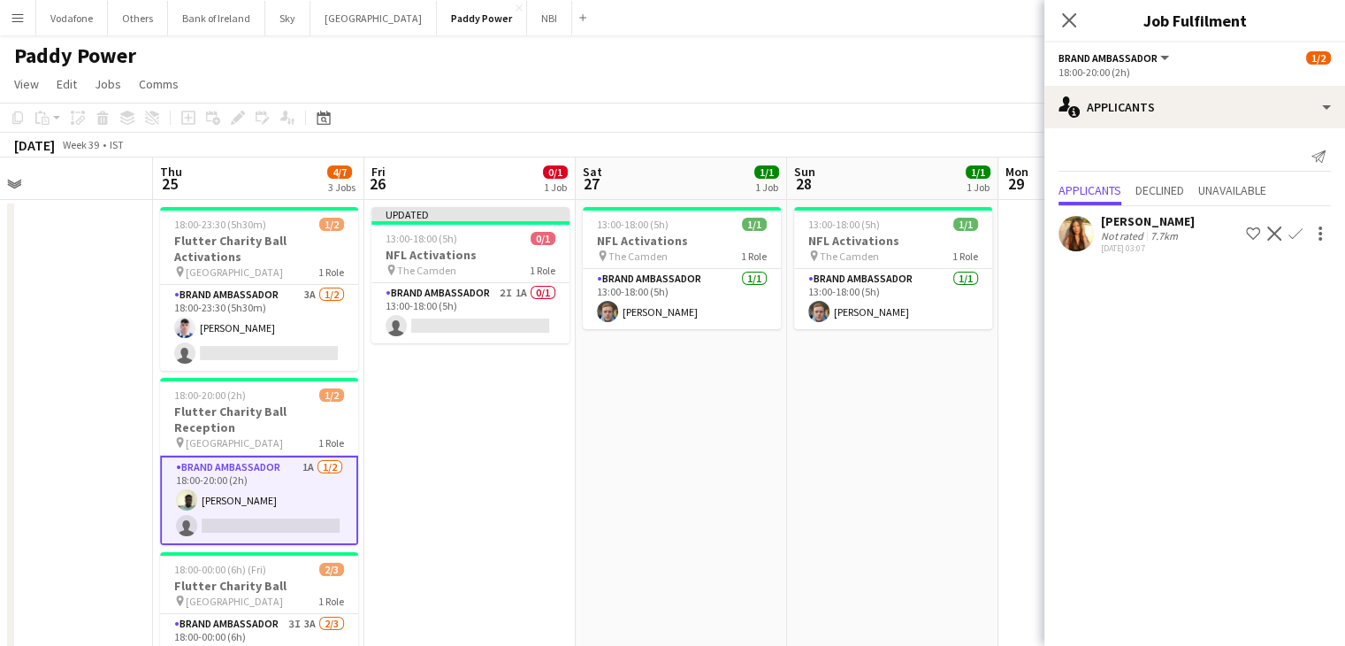
click at [1270, 226] on app-icon "Decline" at bounding box center [1274, 233] width 14 height 14
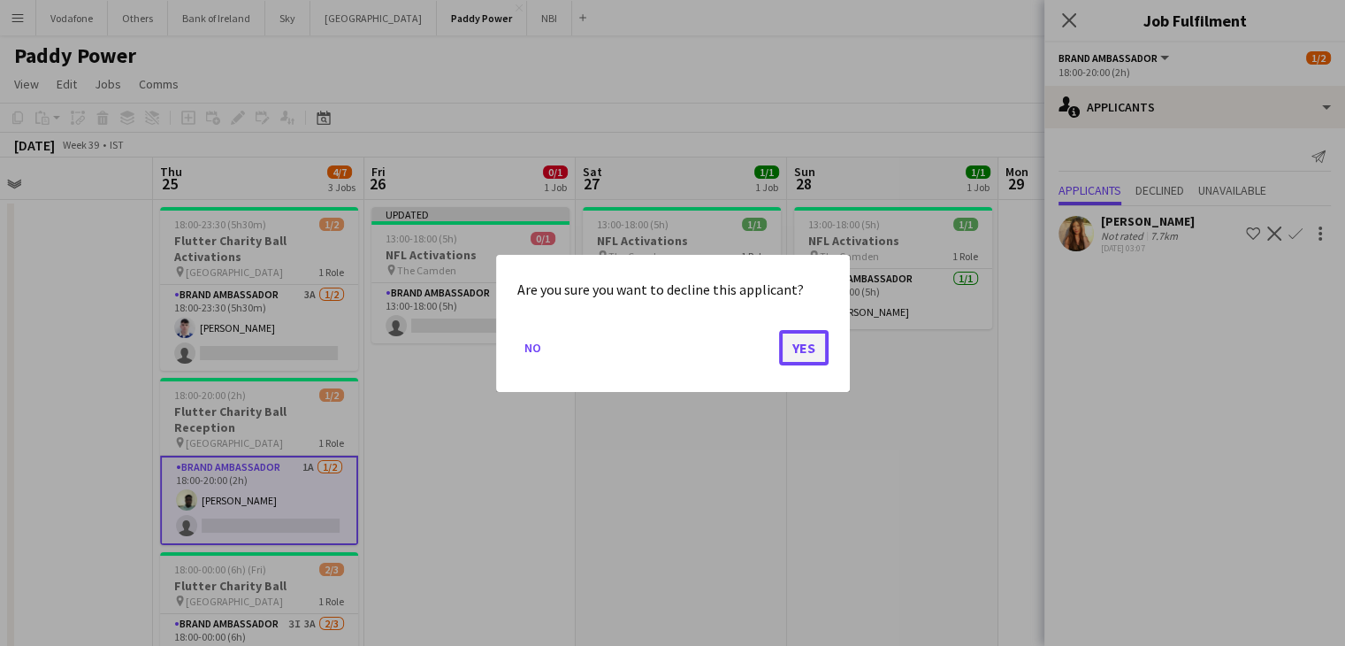
click at [799, 346] on button "Yes" at bounding box center [804, 346] width 50 height 35
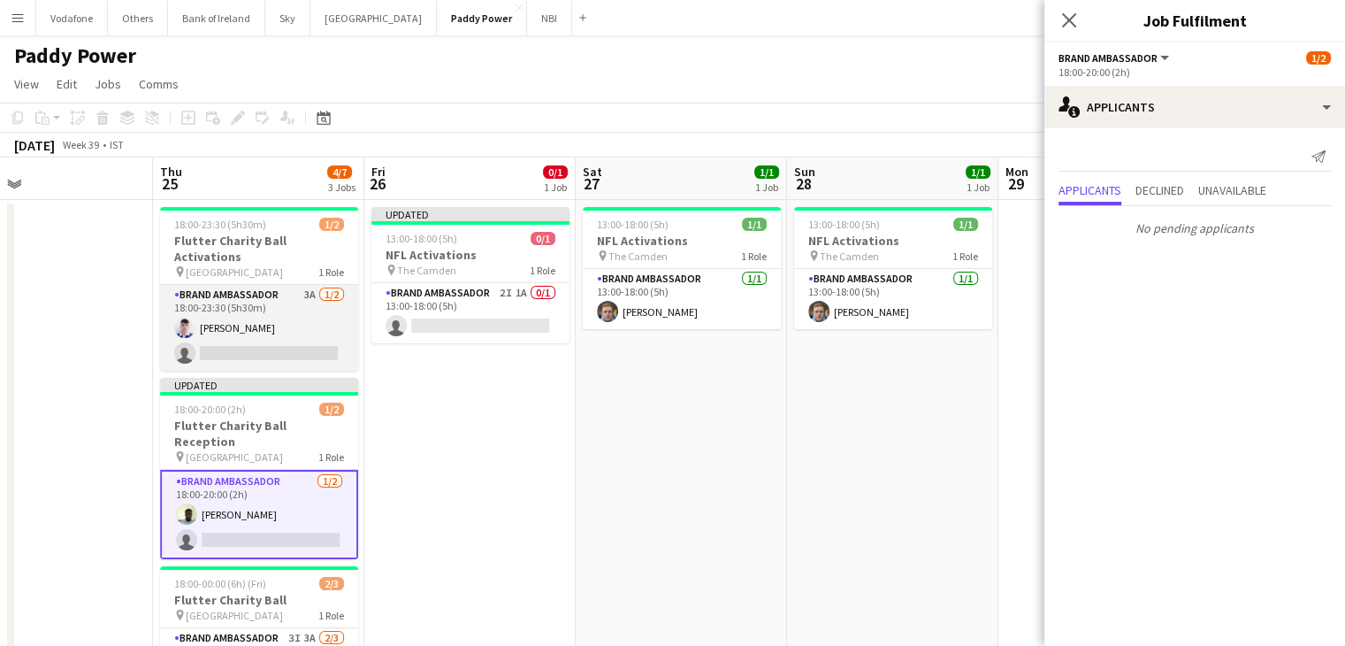
click at [196, 333] on app-card-role "Brand Ambassador 3A [DATE] 18:00-23:30 (5h30m) [PERSON_NAME] single-neutral-act…" at bounding box center [259, 328] width 198 height 86
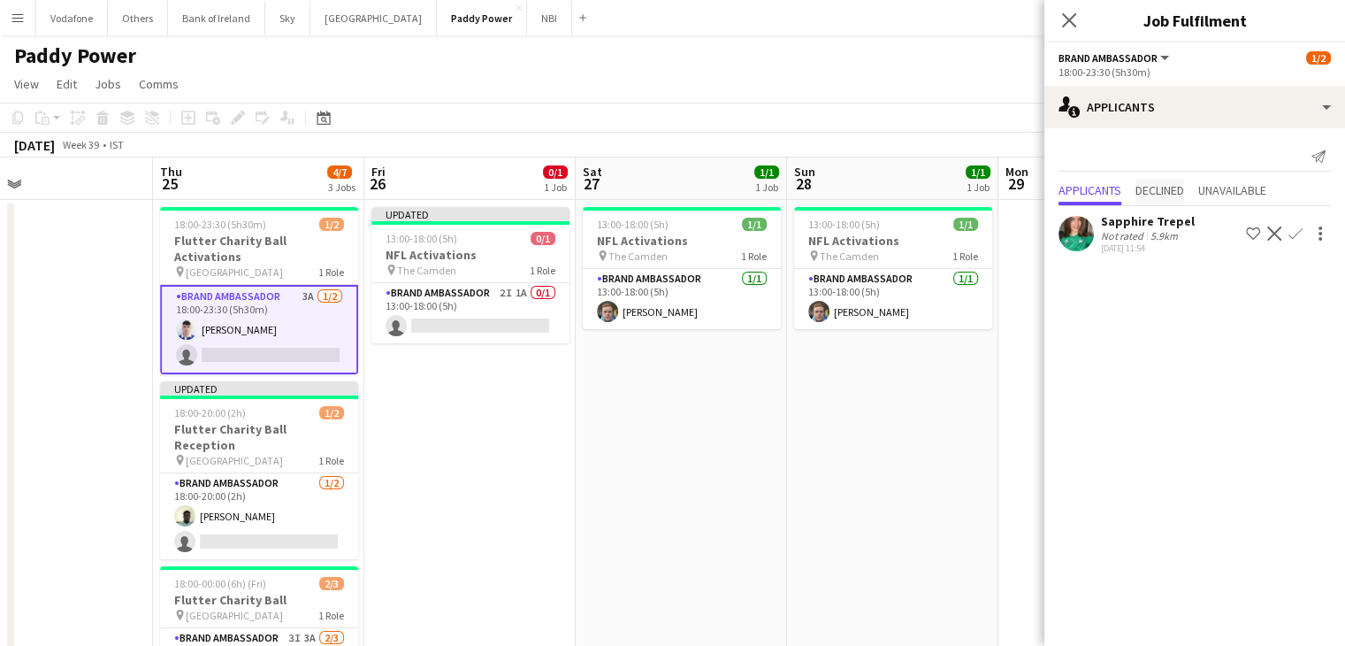
click at [1146, 196] on span "Declined" at bounding box center [1160, 192] width 49 height 27
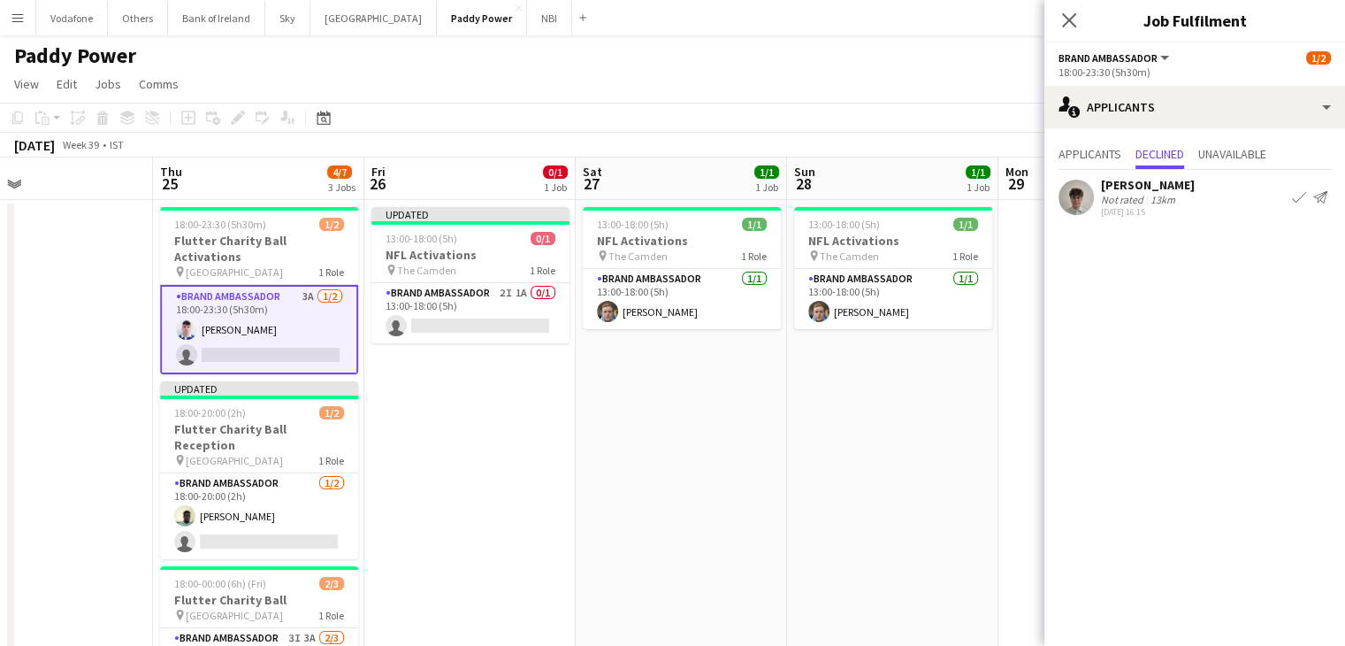
click at [1149, 202] on div "13km" at bounding box center [1163, 199] width 32 height 13
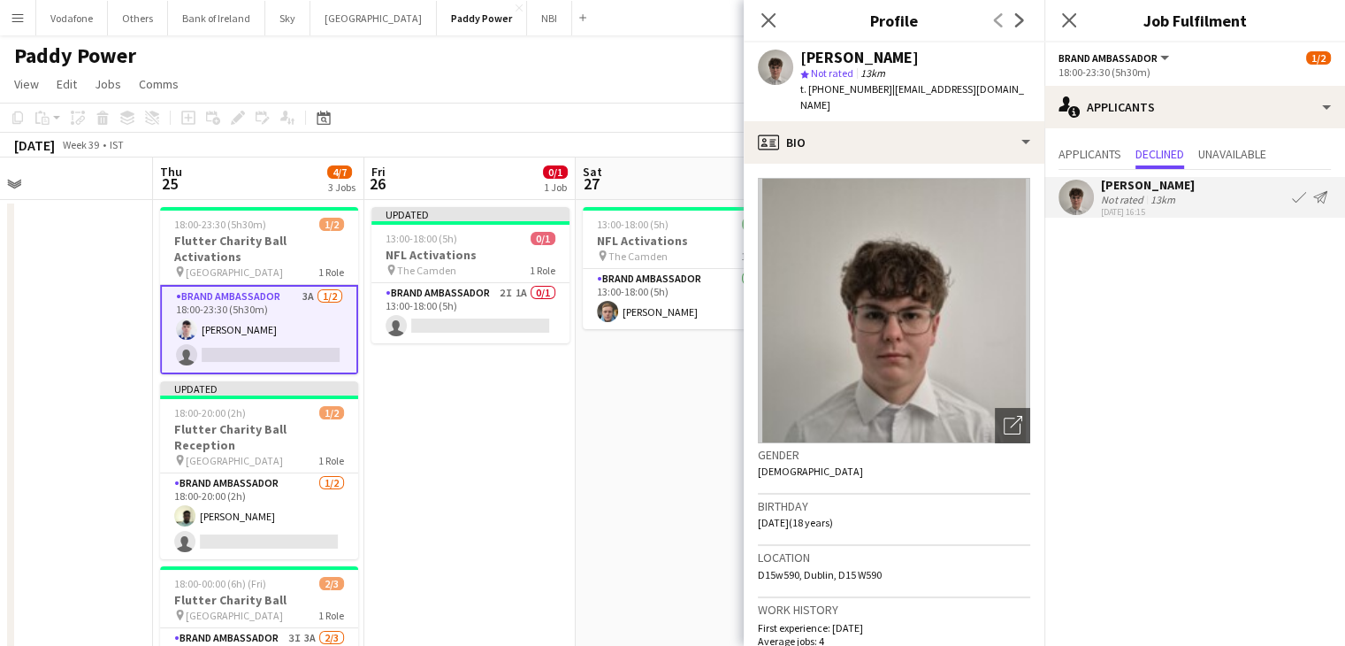
drag, startPoint x: 1149, startPoint y: 202, endPoint x: 1284, endPoint y: 233, distance: 139.0
click at [1284, 233] on div "Applicants Declined Unavailable [PERSON_NAME] Not rated 13km [DATE] 16:15 Confi…" at bounding box center [1194, 181] width 301 height 107
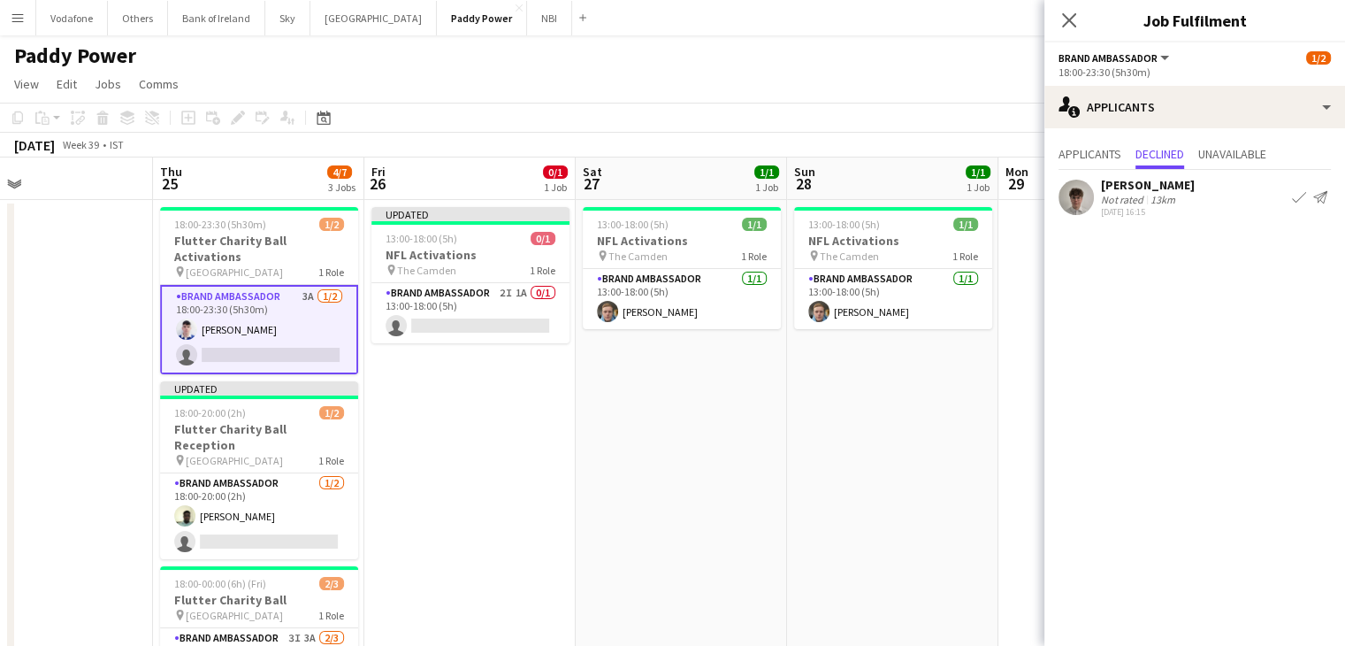
click at [922, 428] on app-date-cell "13:00-18:00 (5h) 1/1 NFL Activations pin The Camden 1 Role Brand Ambassador [DA…" at bounding box center [892, 481] width 211 height 562
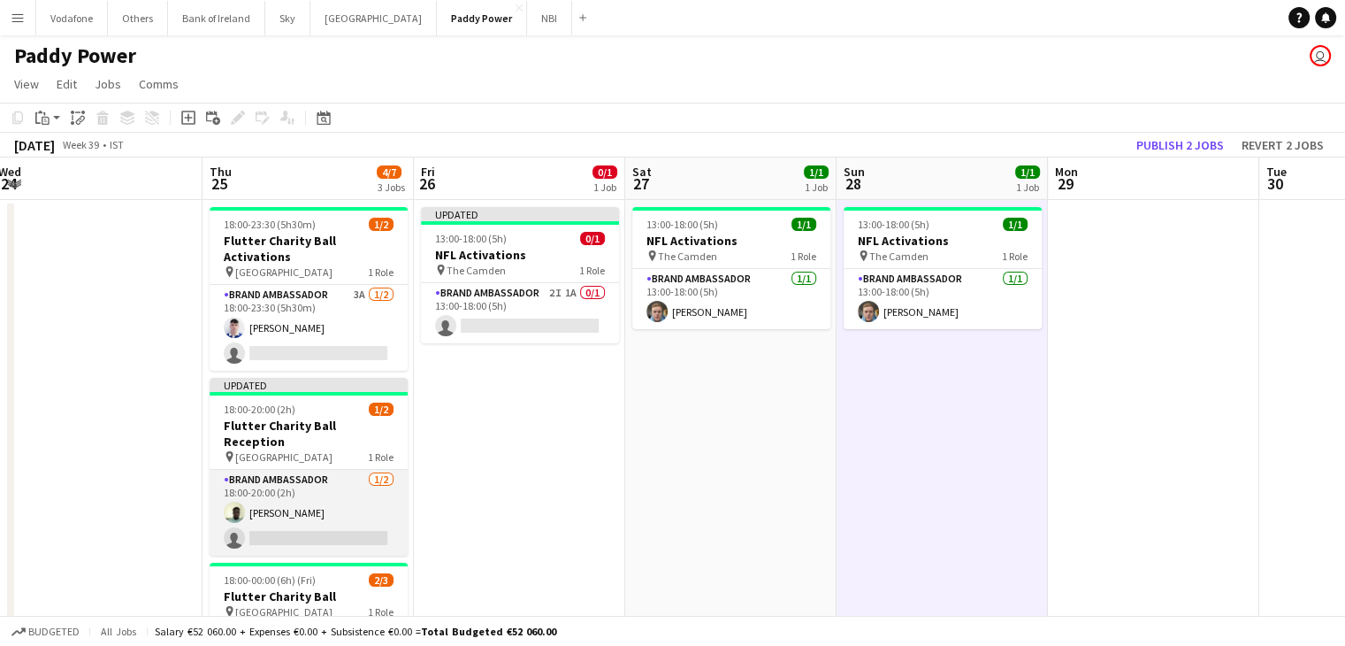
scroll to position [226, 0]
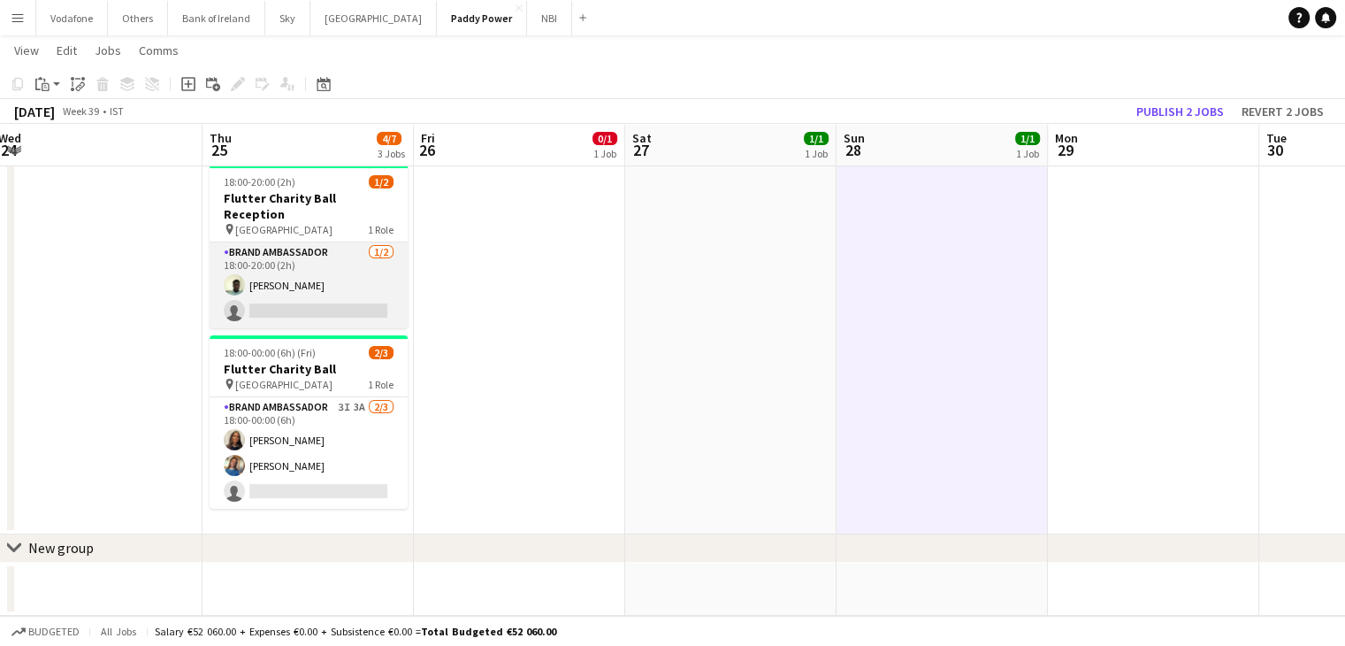
click at [333, 265] on app-card-role "Brand Ambassador [DATE] 18:00-20:00 (2h) [PERSON_NAME] single-neutral-actions" at bounding box center [309, 285] width 198 height 86
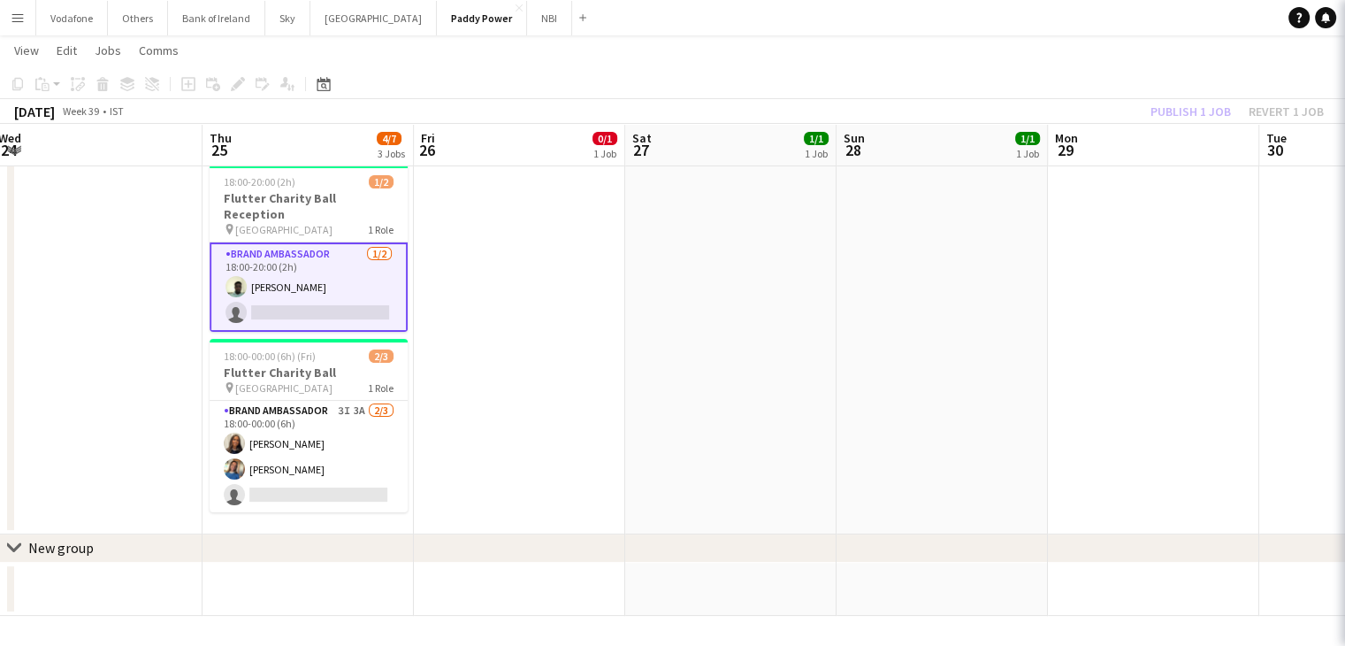
scroll to position [0, 432]
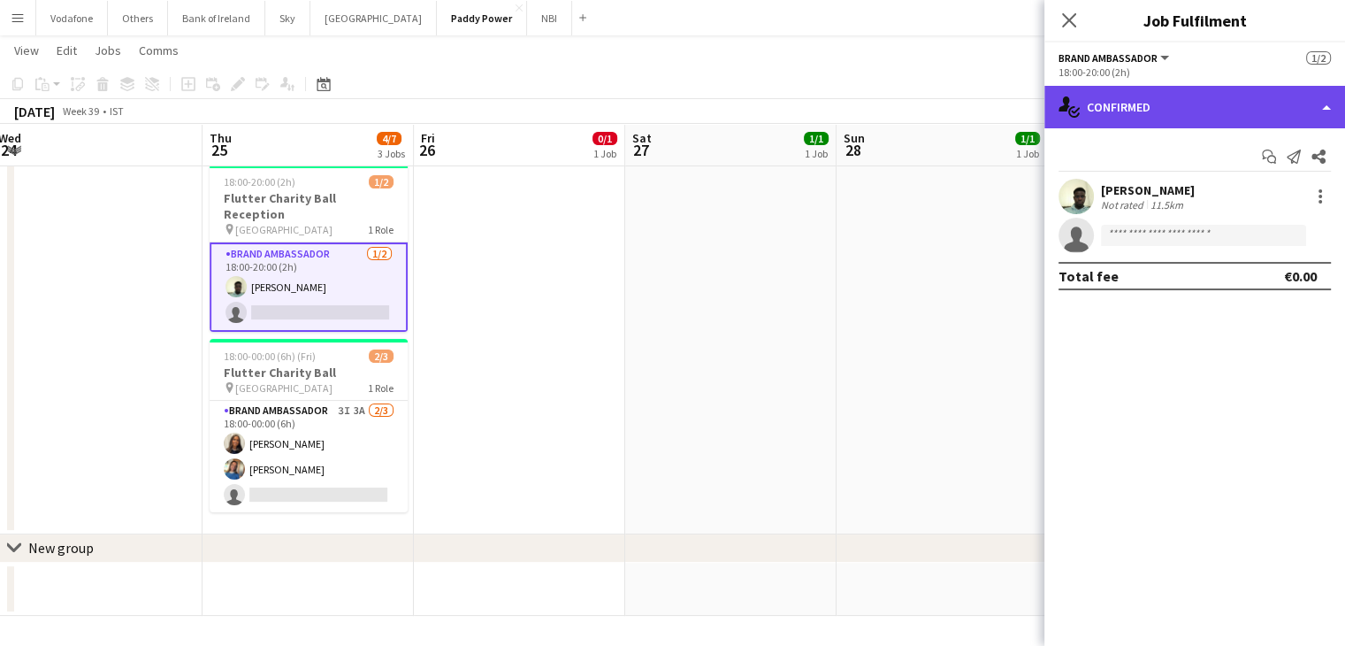
click at [1158, 93] on div "single-neutral-actions-check-2 Confirmed" at bounding box center [1194, 107] width 301 height 42
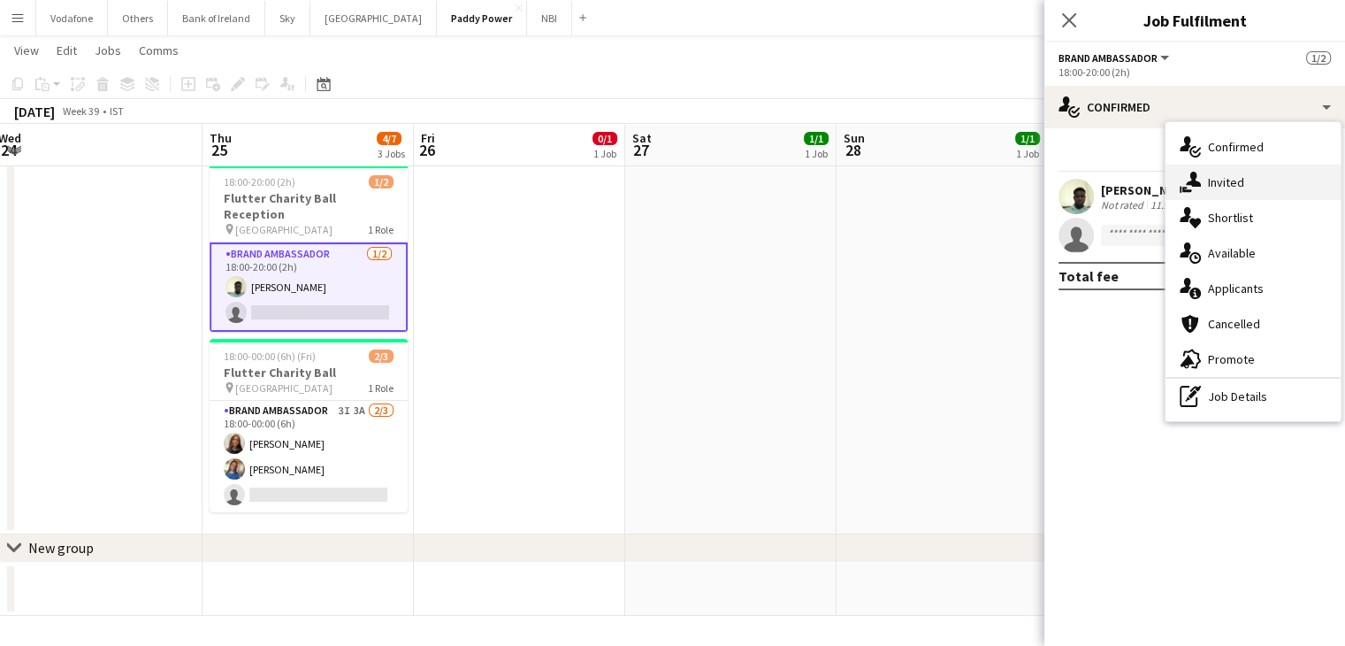
click at [1204, 179] on div "single-neutral-actions-share-1 Invited" at bounding box center [1253, 181] width 175 height 35
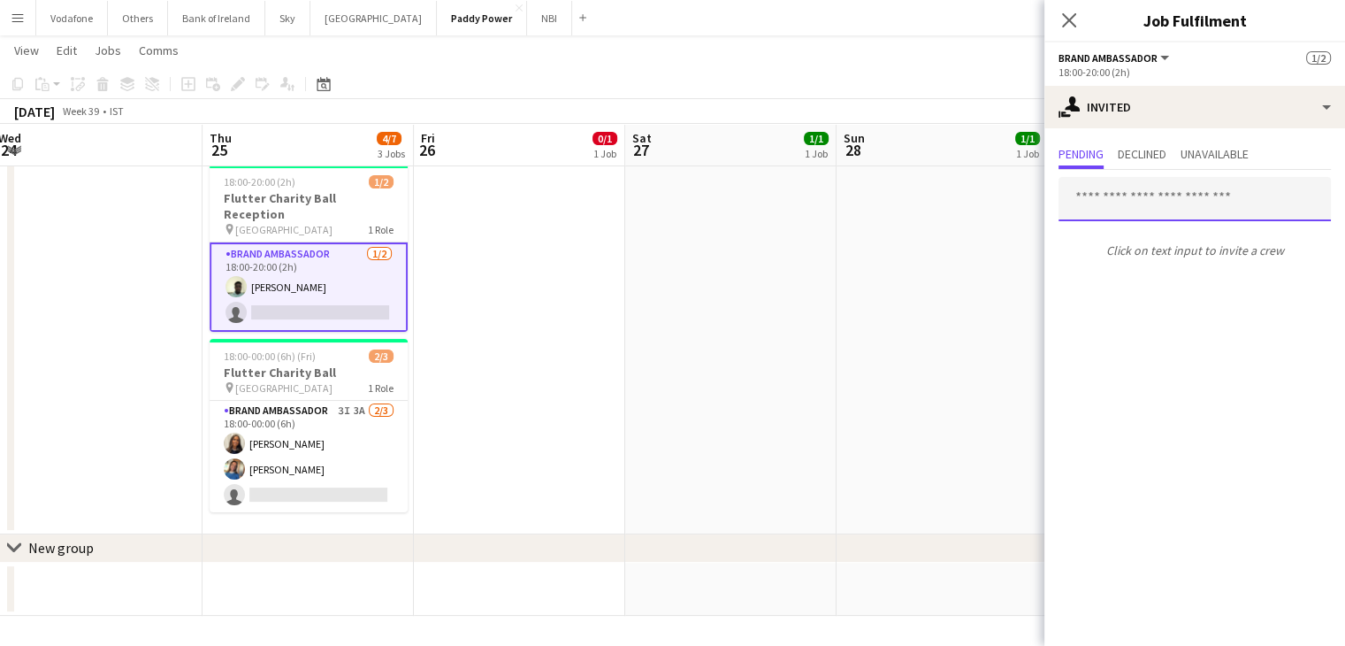
click at [1179, 178] on input "text" at bounding box center [1195, 199] width 272 height 44
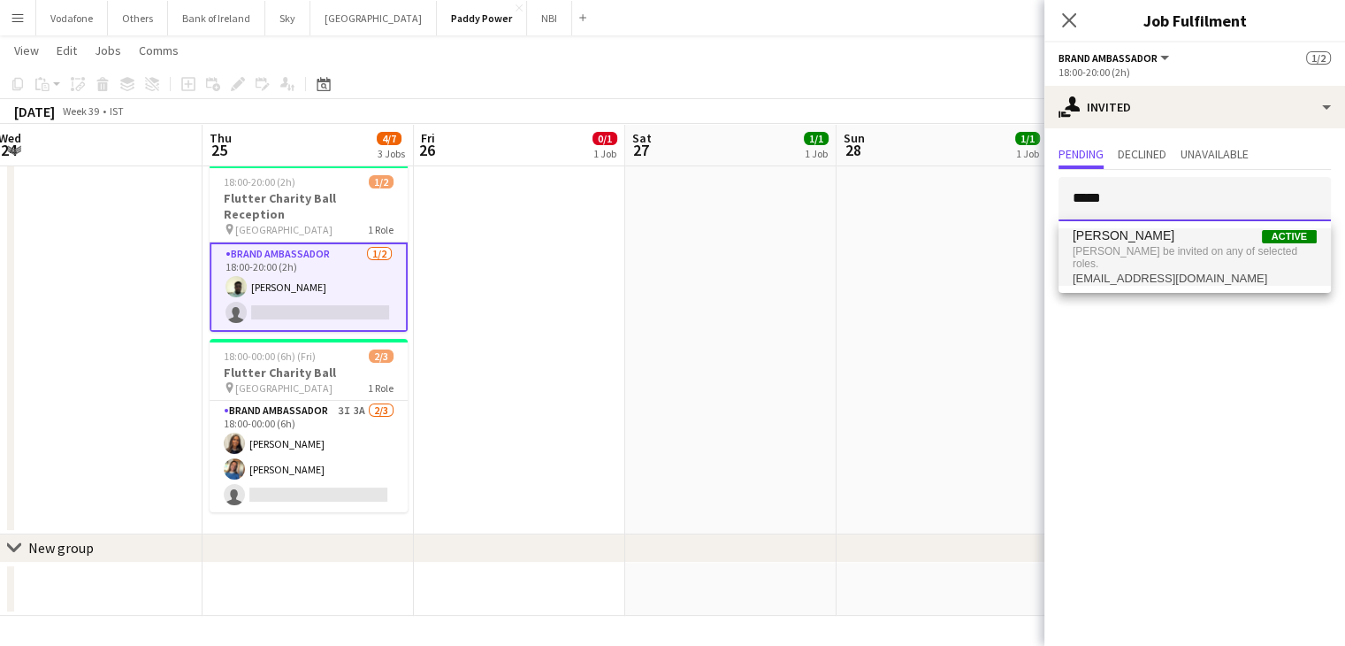
type input "*****"
click at [1174, 251] on span "[PERSON_NAME] be invited on any of selected roles." at bounding box center [1195, 257] width 244 height 29
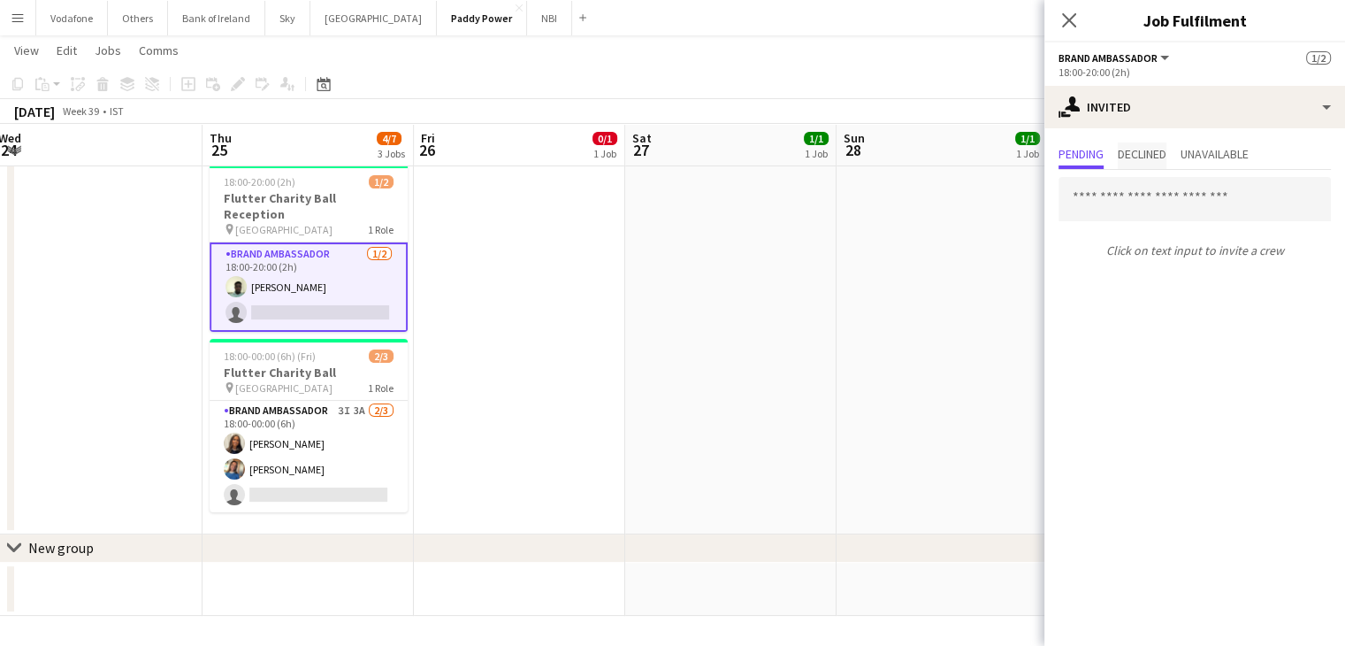
click at [1147, 149] on span "Declined" at bounding box center [1142, 154] width 49 height 12
click at [1231, 161] on span "Unavailable" at bounding box center [1215, 155] width 68 height 27
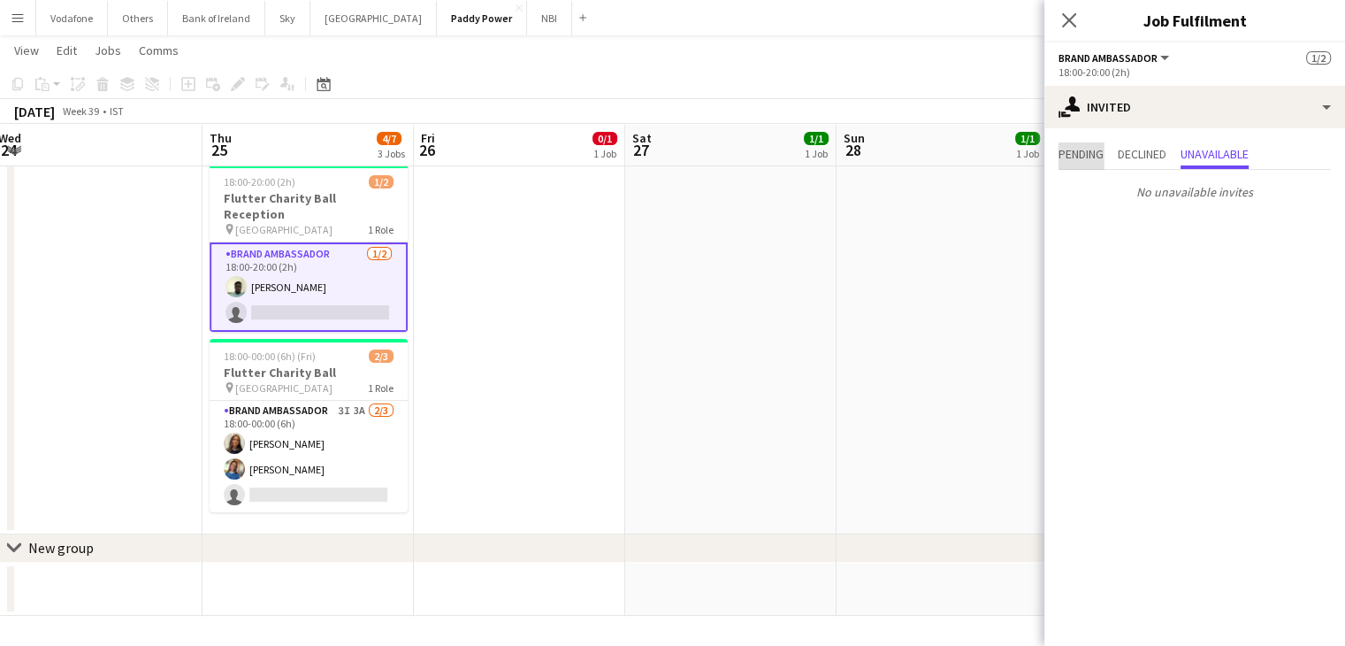
click at [1090, 158] on span "Pending" at bounding box center [1081, 154] width 45 height 12
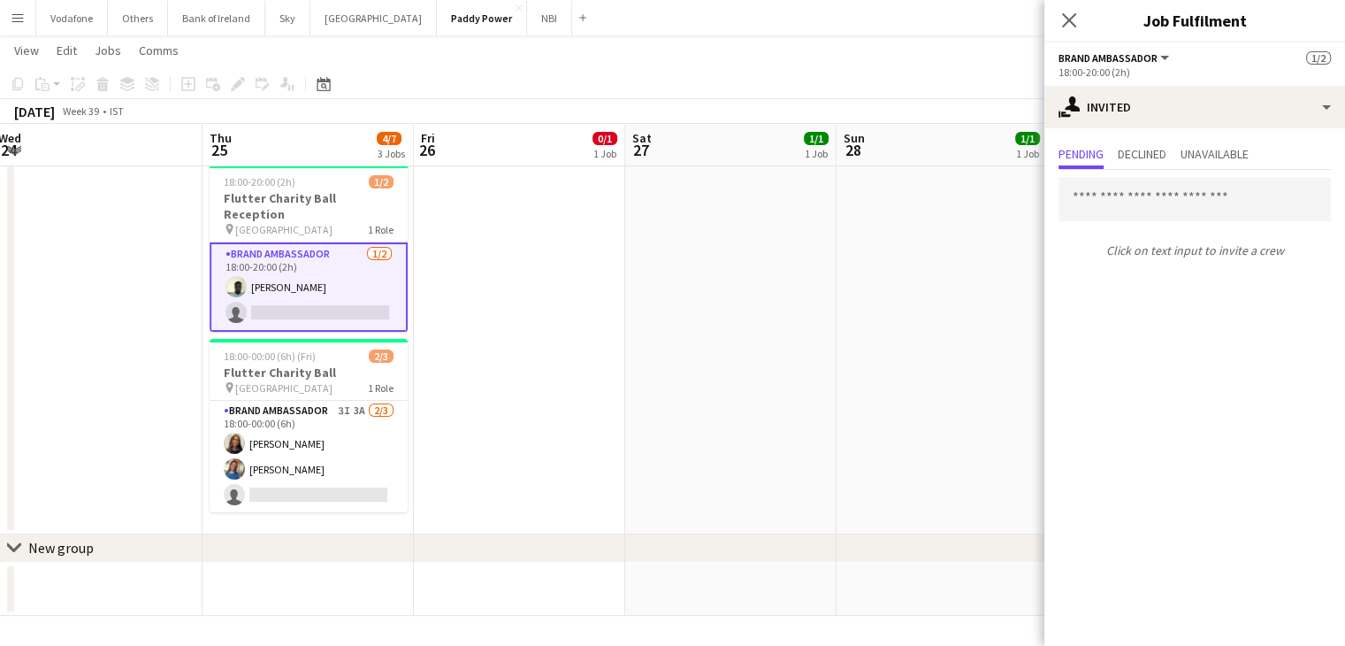
click at [912, 493] on app-date-cell "13:00-18:00 (5h) 1/1 NFL Activations pin The Camden 1 Role Brand Ambassador [DA…" at bounding box center [942, 254] width 211 height 562
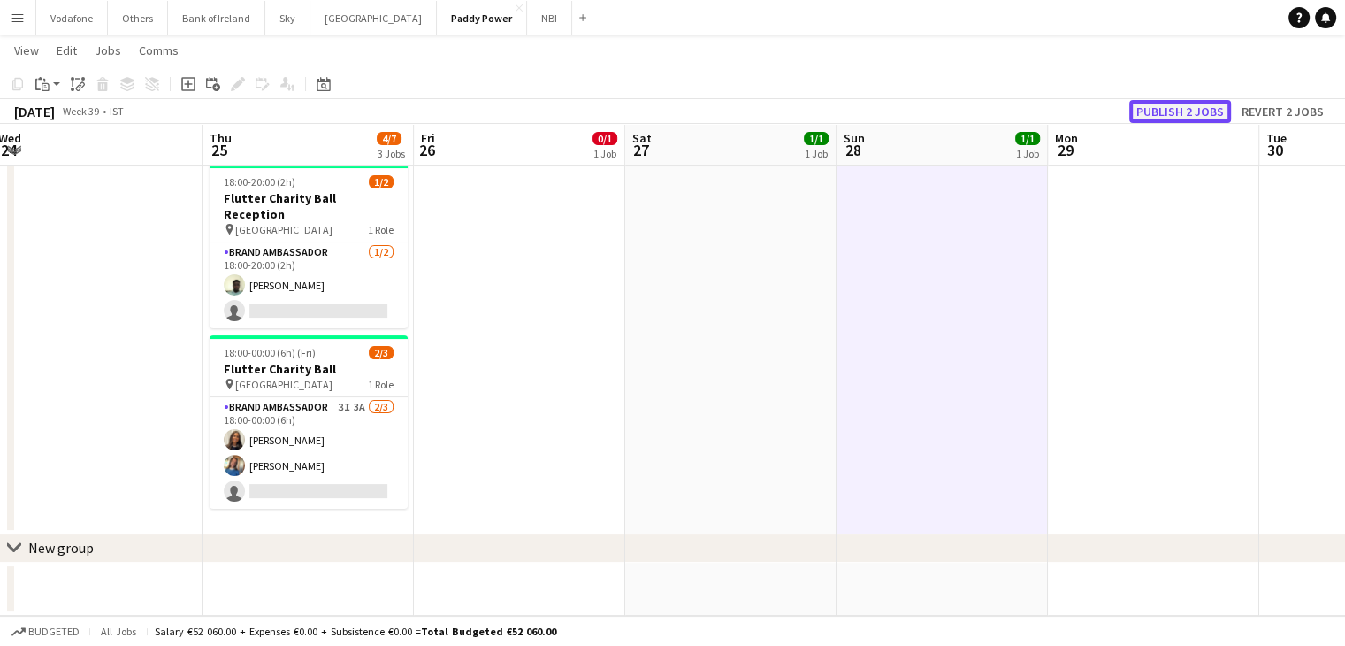
click at [1196, 118] on button "Publish 2 jobs" at bounding box center [1180, 111] width 102 height 23
